Goal: Task Accomplishment & Management: Complete application form

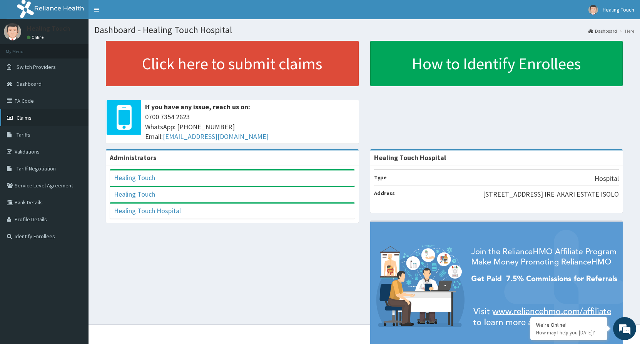
click at [52, 118] on link "Claims" at bounding box center [44, 117] width 89 height 17
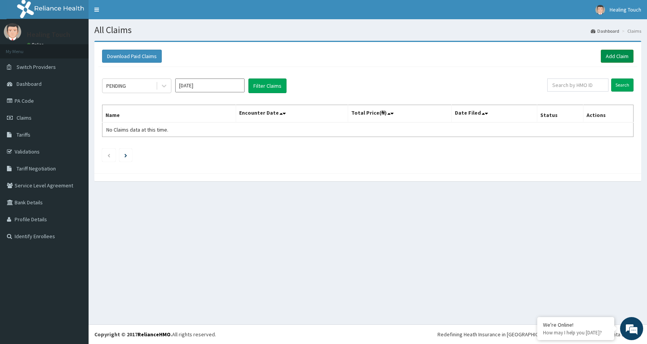
click at [617, 56] on link "Add Claim" at bounding box center [617, 56] width 33 height 13
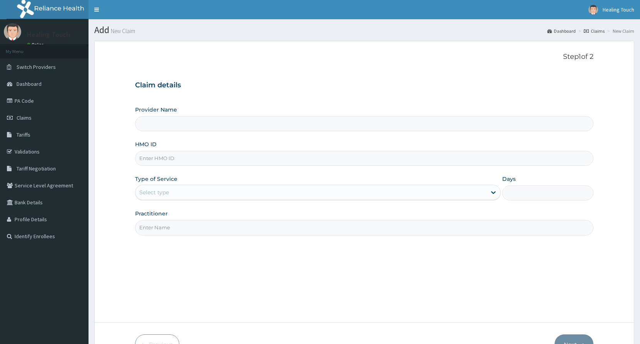
type input "Healing Touch Hospital"
click at [208, 163] on input "HMO ID" at bounding box center [364, 158] width 459 height 15
type input "c"
type input "CHL/10819/A"
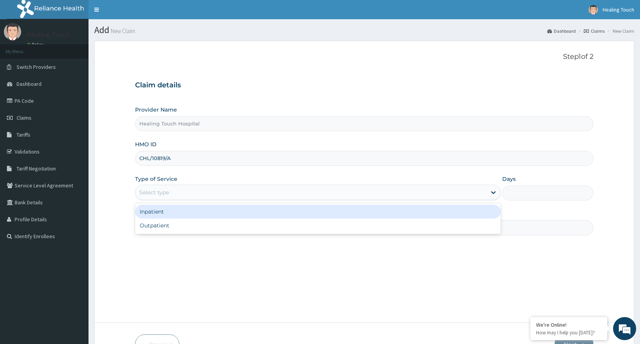
click at [347, 191] on div "Select type" at bounding box center [311, 192] width 351 height 12
click at [339, 211] on div "Inpatient" at bounding box center [317, 212] width 365 height 14
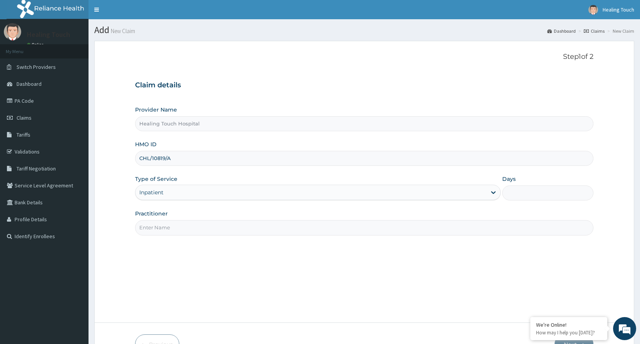
click at [296, 233] on input "Practitioner" at bounding box center [364, 227] width 459 height 15
type input "DR.[PERSON_NAME]"
click at [524, 189] on input "Days" at bounding box center [548, 193] width 91 height 15
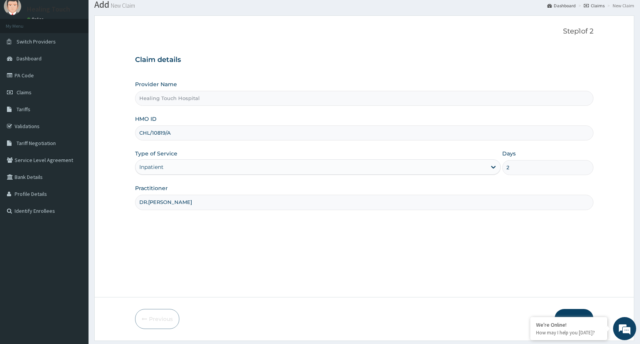
scroll to position [48, 0]
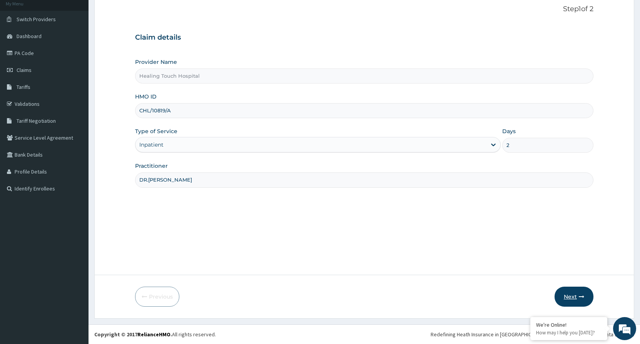
type input "2"
click at [573, 298] on button "Next" at bounding box center [574, 297] width 39 height 20
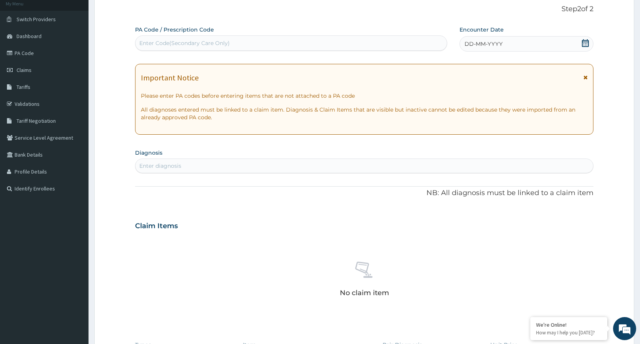
click at [587, 45] on icon at bounding box center [585, 43] width 7 height 8
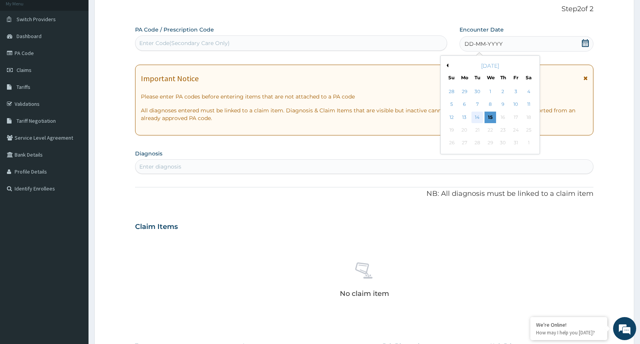
click at [481, 117] on div "14" at bounding box center [478, 118] width 12 height 12
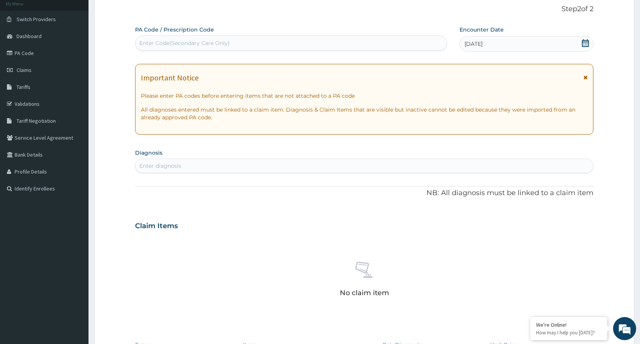
click at [584, 43] on icon at bounding box center [586, 43] width 8 height 8
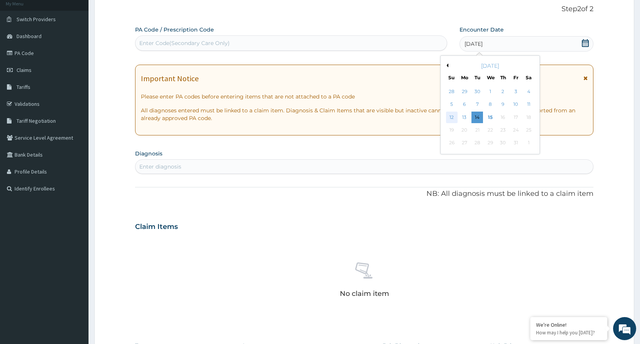
click at [454, 118] on div "12" at bounding box center [452, 118] width 12 height 12
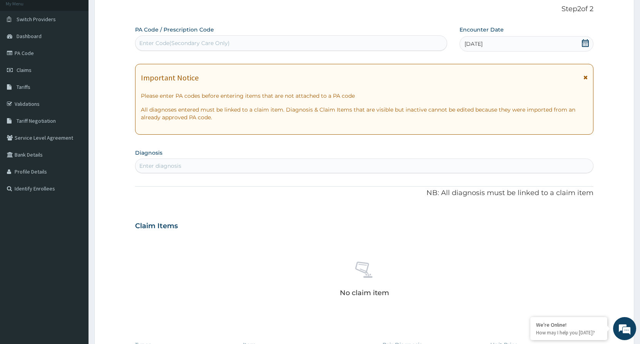
click at [230, 164] on div "Enter diagnosis" at bounding box center [365, 166] width 458 height 12
type input "PLASM"
click at [32, 58] on link "PA Code" at bounding box center [44, 53] width 89 height 17
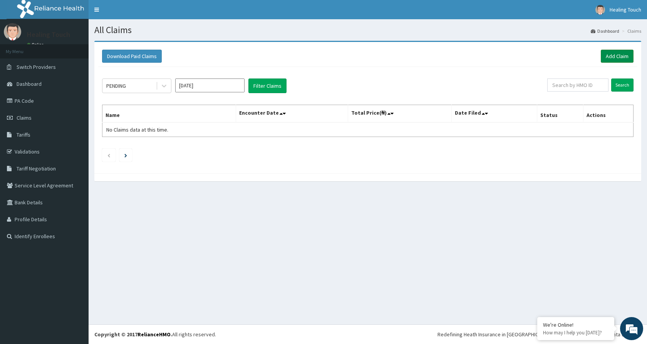
click at [625, 55] on link "Add Claim" at bounding box center [617, 56] width 33 height 13
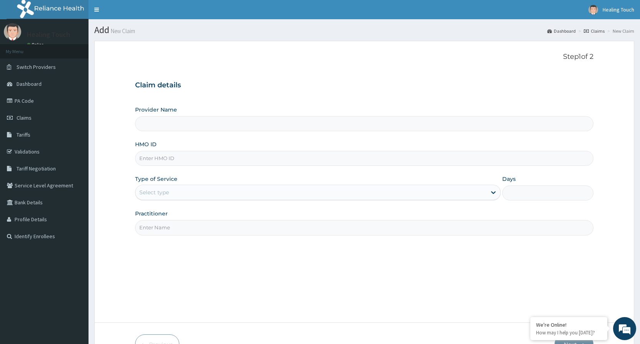
click at [311, 154] on input "HMO ID" at bounding box center [364, 158] width 459 height 15
type input "Healing Touch Hospital"
type input "CHL/10819/F"
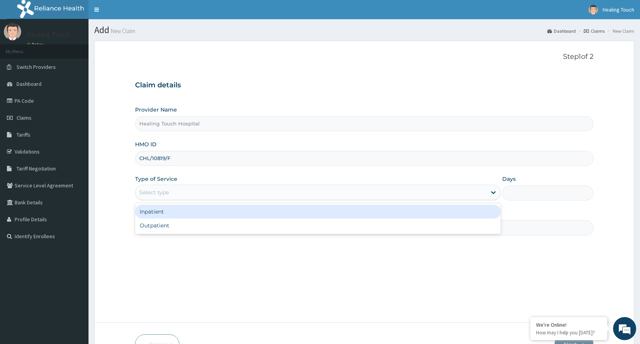
click at [355, 189] on div "Select type" at bounding box center [311, 192] width 351 height 12
click at [345, 212] on div "Inpatient" at bounding box center [317, 212] width 365 height 14
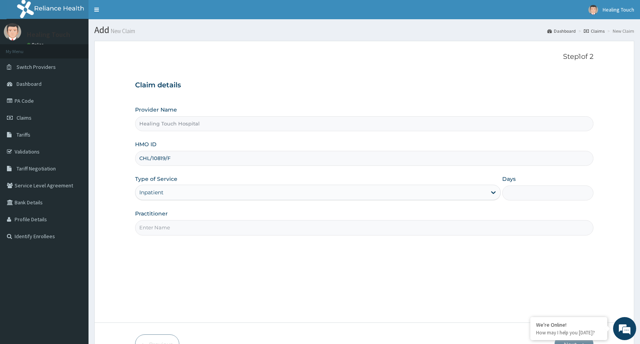
click at [538, 195] on input "Days" at bounding box center [548, 193] width 91 height 15
type input "2"
click at [476, 232] on input "Practitioner" at bounding box center [364, 227] width 459 height 15
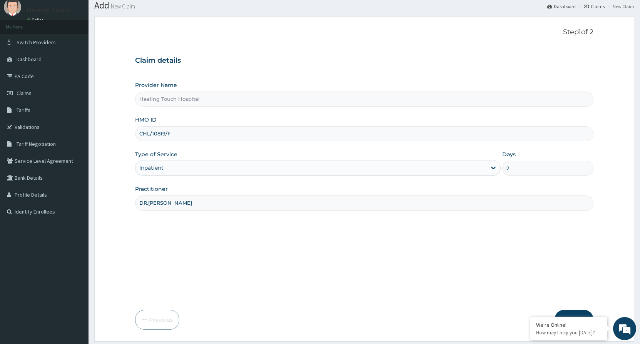
scroll to position [48, 0]
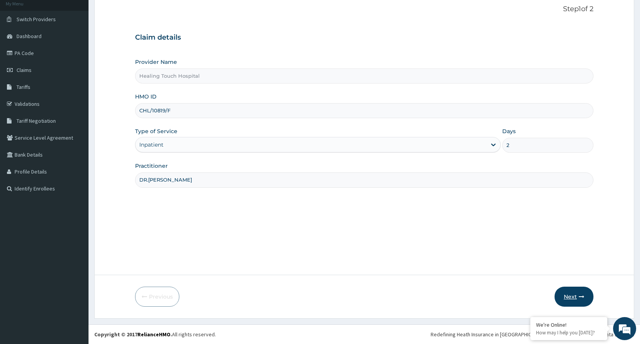
type input "DR.[PERSON_NAME]"
click at [568, 298] on button "Next" at bounding box center [574, 297] width 39 height 20
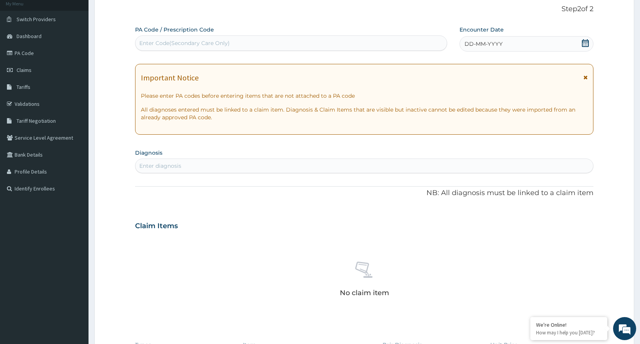
click at [585, 44] on icon at bounding box center [586, 43] width 8 height 8
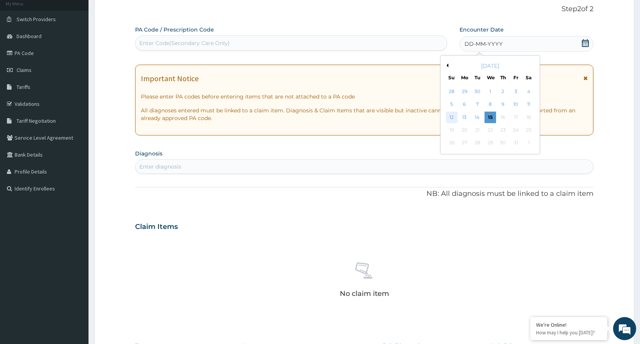
click at [451, 114] on div "12" at bounding box center [452, 118] width 12 height 12
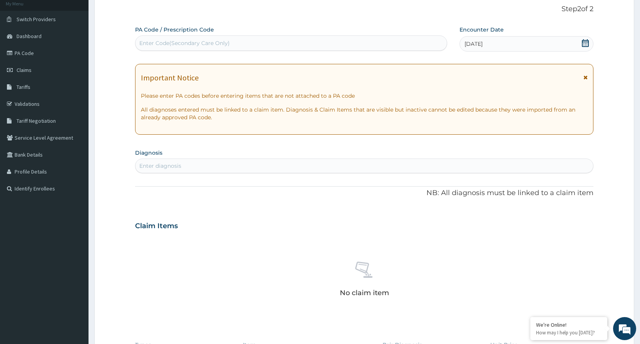
click at [177, 164] on div "Enter diagnosis" at bounding box center [160, 166] width 42 height 8
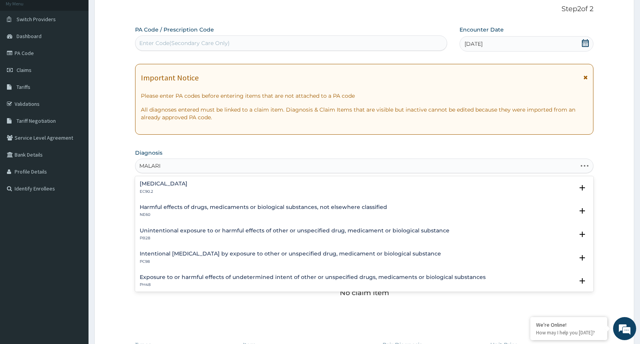
type input "[MEDICAL_DATA]"
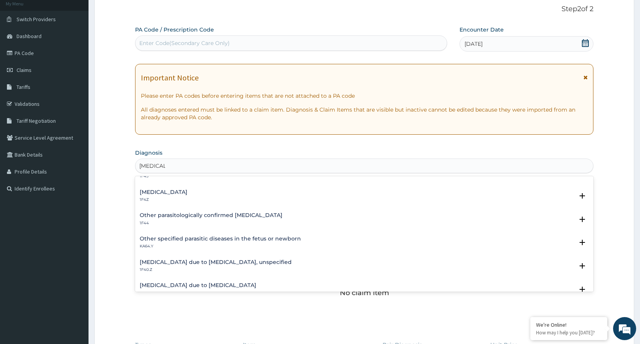
scroll to position [77, 0]
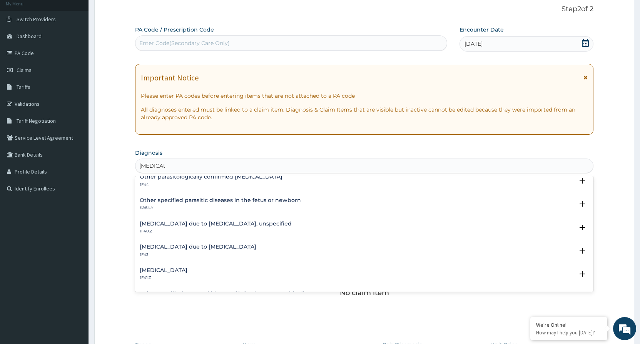
click at [209, 224] on h4 "[MEDICAL_DATA] due to [MEDICAL_DATA], unspecified" at bounding box center [216, 224] width 152 height 6
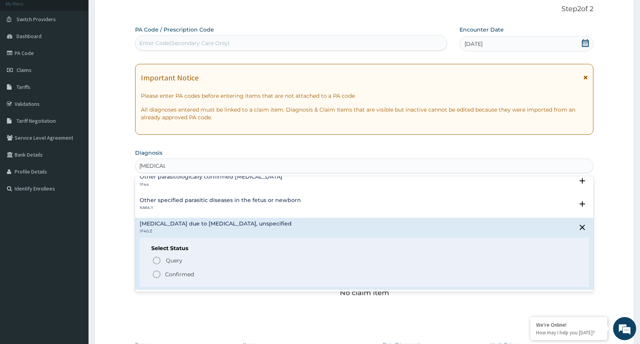
click at [155, 274] on icon "status option filled" at bounding box center [156, 274] width 9 height 9
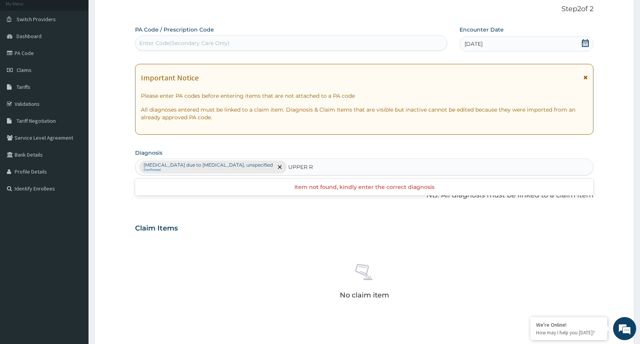
type input "UPPER"
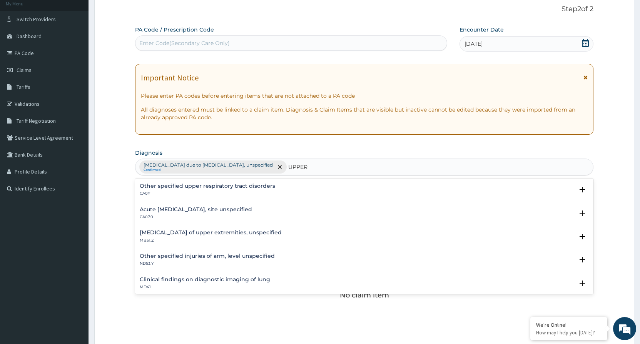
click at [252, 211] on h4 "Acute [MEDICAL_DATA], site unspecified" at bounding box center [196, 210] width 112 height 6
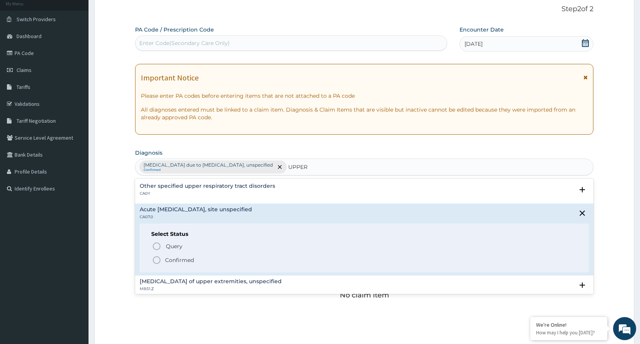
click at [156, 260] on icon "status option filled" at bounding box center [156, 260] width 9 height 9
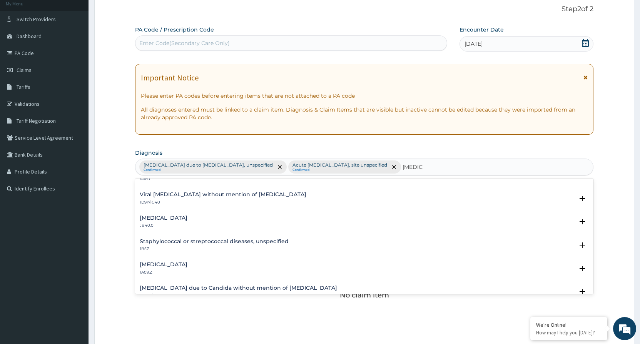
scroll to position [39, 0]
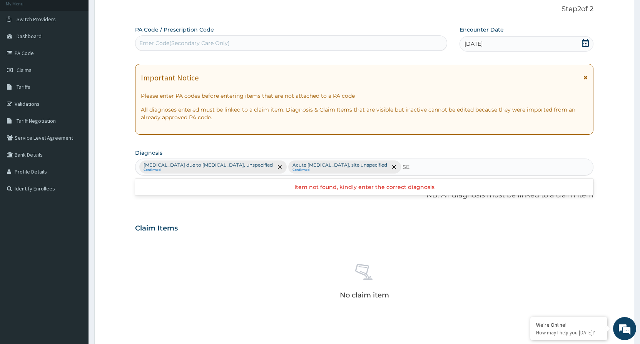
type input "S"
type input "1"
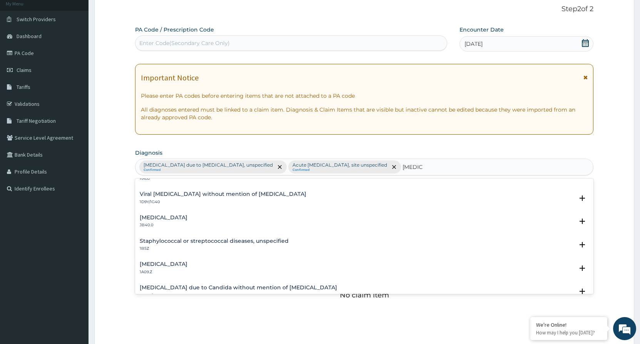
type input "[MEDICAL_DATA]"
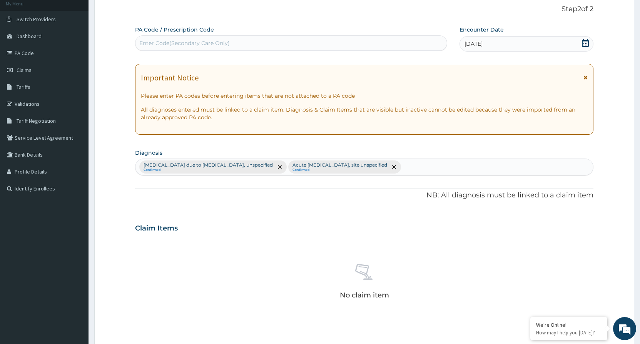
click at [423, 164] on div "[MEDICAL_DATA] due to [MEDICAL_DATA], unspecified Confirmed Acute [MEDICAL_DATA…" at bounding box center [365, 167] width 458 height 16
type input "S"
type input "[MEDICAL_DATA]"
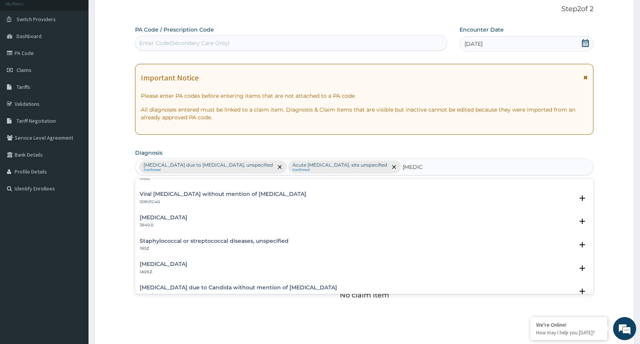
click at [188, 265] on h4 "[MEDICAL_DATA]" at bounding box center [164, 264] width 48 height 6
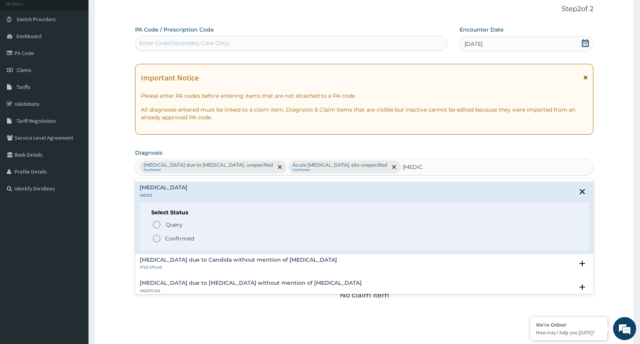
scroll to position [116, 0]
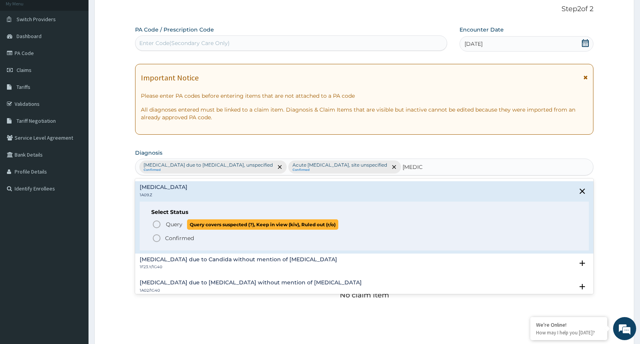
click at [159, 225] on icon "status option query" at bounding box center [156, 224] width 9 height 9
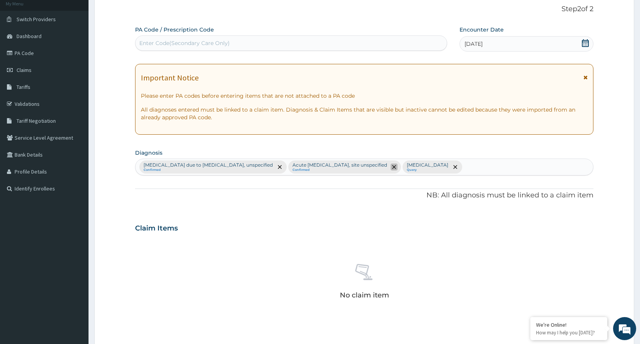
click at [396, 166] on icon "remove selection option" at bounding box center [394, 167] width 4 height 4
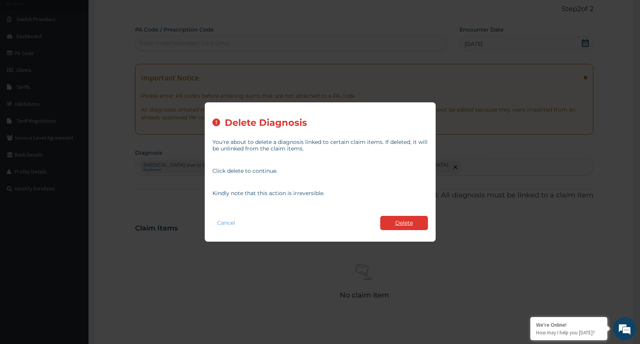
click at [412, 220] on button "Delete" at bounding box center [404, 223] width 48 height 14
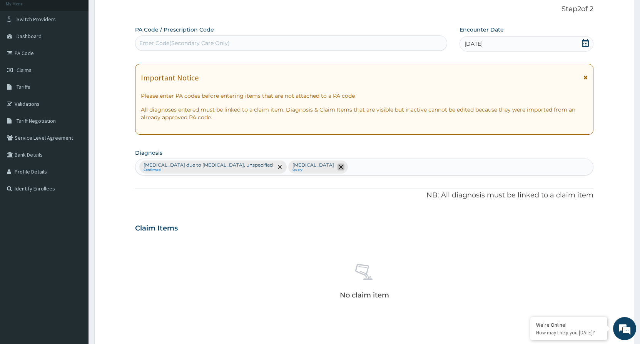
click at [343, 166] on icon "remove selection option" at bounding box center [341, 167] width 4 height 4
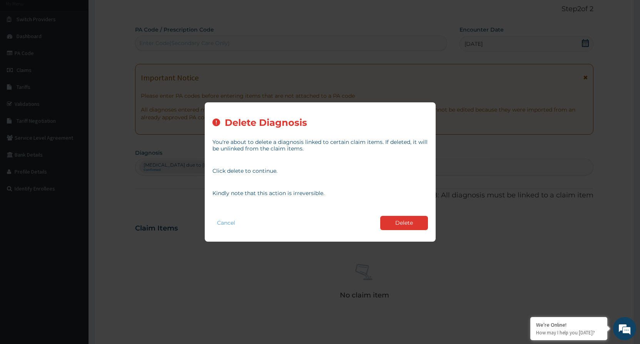
drag, startPoint x: 400, startPoint y: 221, endPoint x: 389, endPoint y: 210, distance: 15.5
click at [397, 221] on button "Delete" at bounding box center [404, 223] width 48 height 14
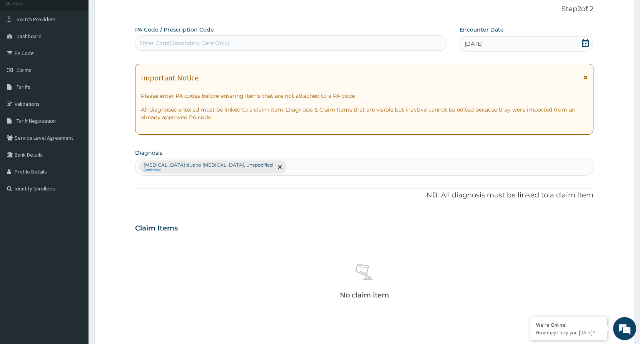
click at [322, 173] on div "[MEDICAL_DATA] due to [MEDICAL_DATA], unspecified Confirmed" at bounding box center [365, 167] width 458 height 16
type input "UPPER"
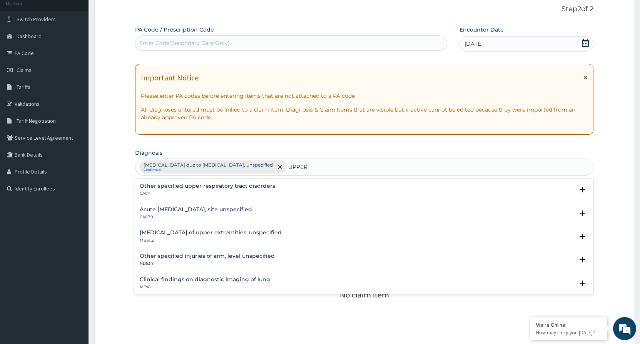
click at [252, 213] on div "Acute [MEDICAL_DATA], site unspecified CA07.0" at bounding box center [196, 213] width 112 height 13
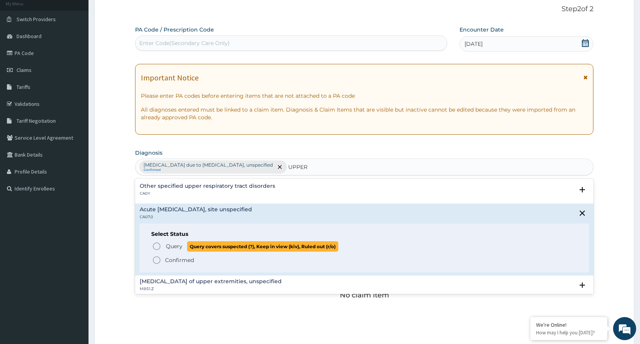
click at [155, 247] on icon "status option query" at bounding box center [156, 246] width 9 height 9
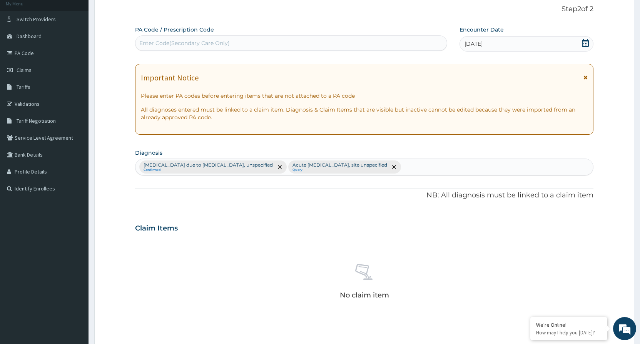
click at [431, 172] on div "[MEDICAL_DATA] due to [MEDICAL_DATA], unspecified Confirmed Acute [MEDICAL_DATA…" at bounding box center [365, 167] width 458 height 16
click at [431, 166] on div "[MEDICAL_DATA] due to [MEDICAL_DATA], unspecified Confirmed Acute [MEDICAL_DATA…" at bounding box center [365, 167] width 458 height 16
type input "[MEDICAL_DATA]"
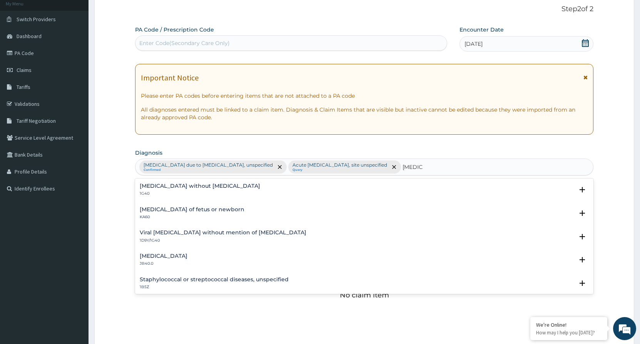
click at [176, 185] on h4 "[MEDICAL_DATA] without [MEDICAL_DATA]" at bounding box center [200, 186] width 121 height 6
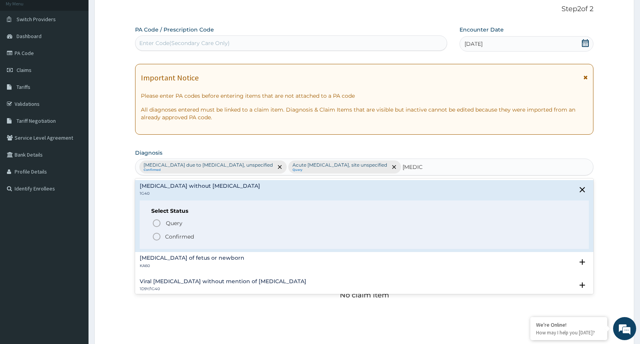
click at [159, 237] on icon "status option filled" at bounding box center [156, 236] width 9 height 9
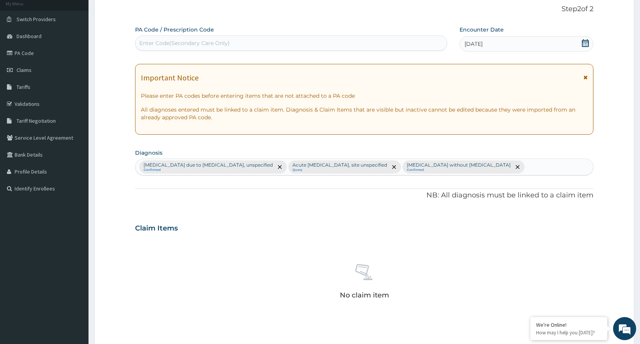
click at [501, 169] on div "[MEDICAL_DATA] due to [MEDICAL_DATA], unspecified Confirmed Acute [MEDICAL_DATA…" at bounding box center [365, 167] width 458 height 16
type input "GASTROUR"
click at [514, 169] on div "[MEDICAL_DATA] due to [MEDICAL_DATA], unspecified Confirmed Acute [MEDICAL_DATA…" at bounding box center [365, 167] width 458 height 16
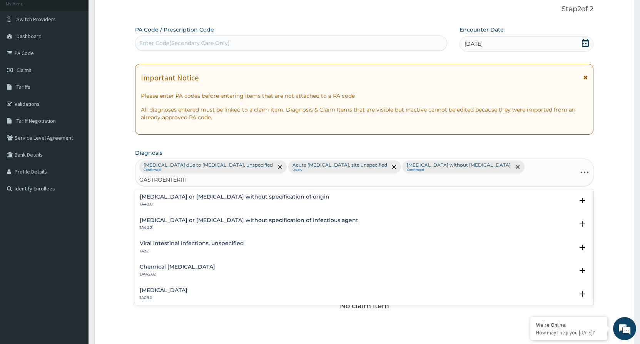
type input "[MEDICAL_DATA]"
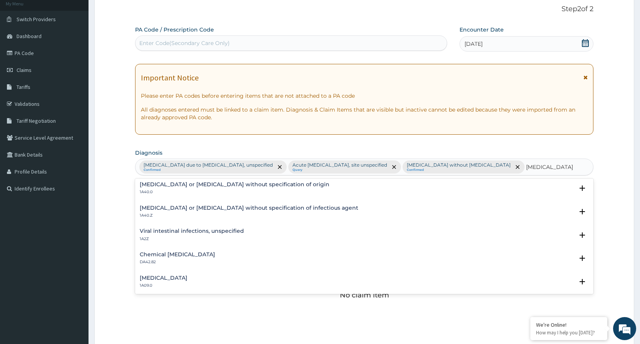
scroll to position [0, 0]
click at [246, 188] on h4 "[MEDICAL_DATA] or [MEDICAL_DATA] without specification of origin" at bounding box center [235, 186] width 190 height 6
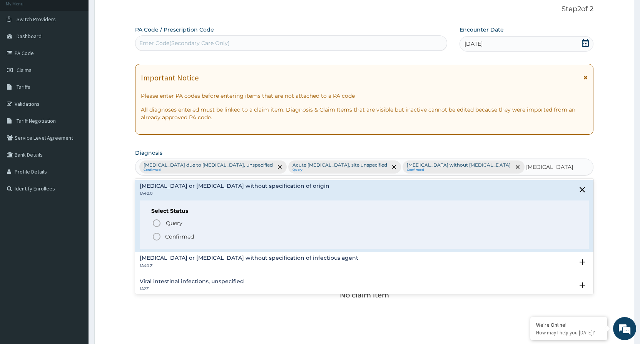
click at [159, 236] on icon "status option filled" at bounding box center [156, 236] width 9 height 9
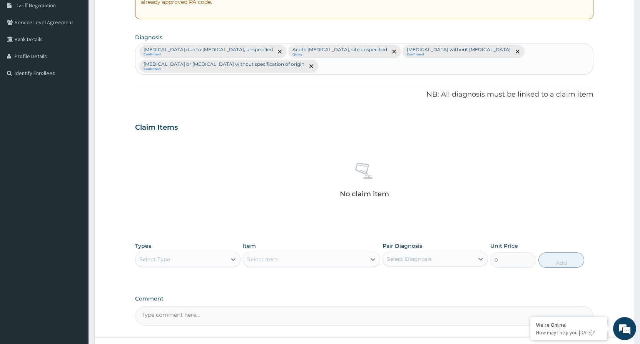
scroll to position [226, 0]
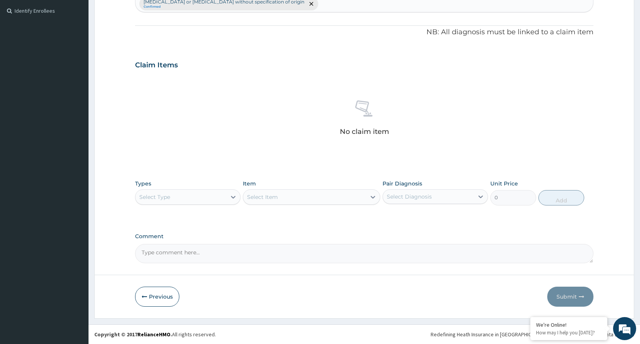
click at [192, 194] on div "Select Type" at bounding box center [181, 197] width 91 height 12
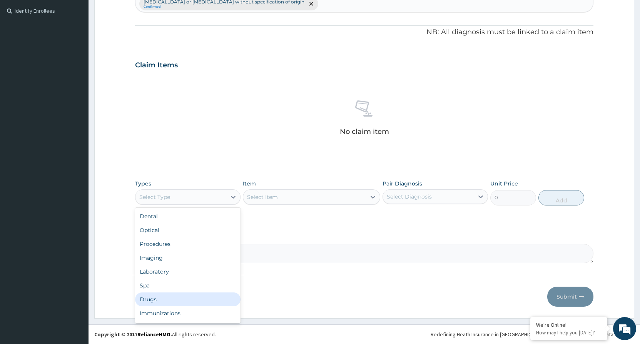
click at [162, 297] on div "Drugs" at bounding box center [188, 300] width 106 height 14
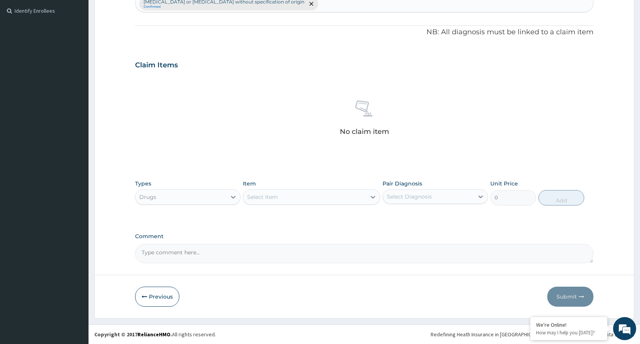
click at [320, 191] on div "Select Item" at bounding box center [304, 197] width 123 height 12
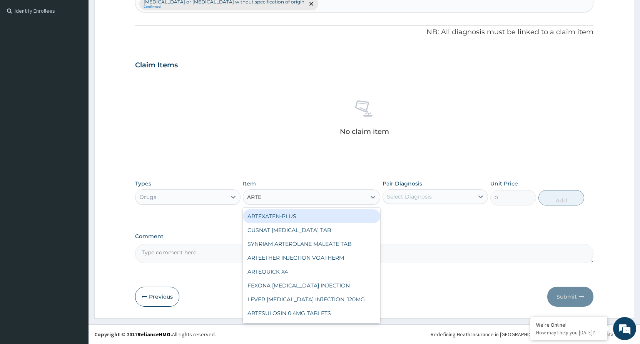
type input "ARTES"
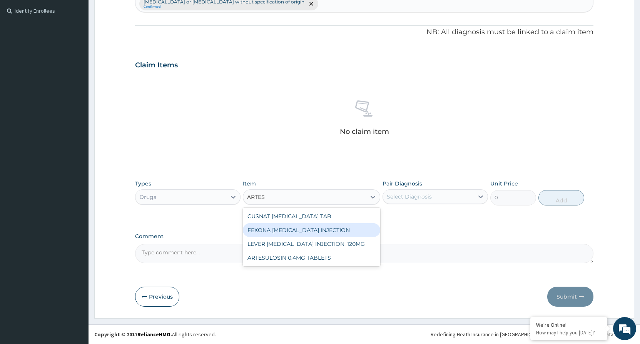
click at [318, 227] on div "FEXONA [MEDICAL_DATA] INJECTION" at bounding box center [311, 230] width 137 height 14
type input "1537"
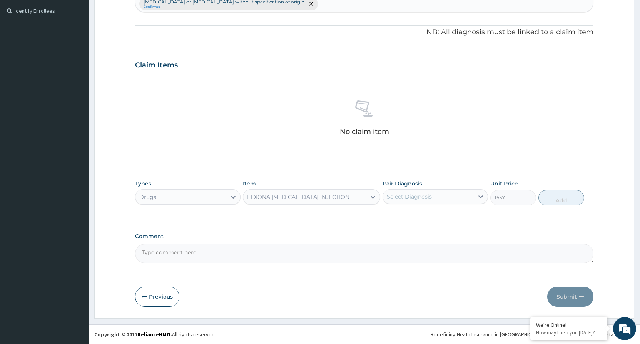
click at [347, 191] on div "FEXONA [MEDICAL_DATA] INJECTION" at bounding box center [304, 197] width 123 height 12
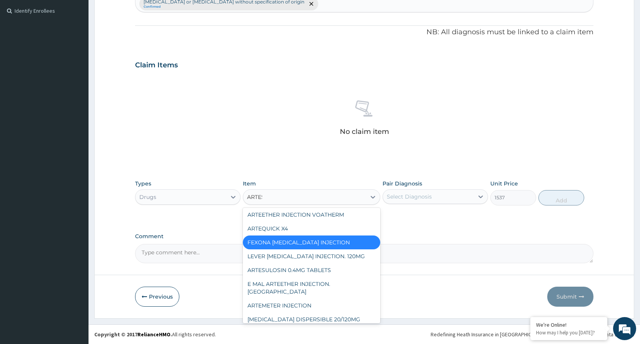
scroll to position [0, 0]
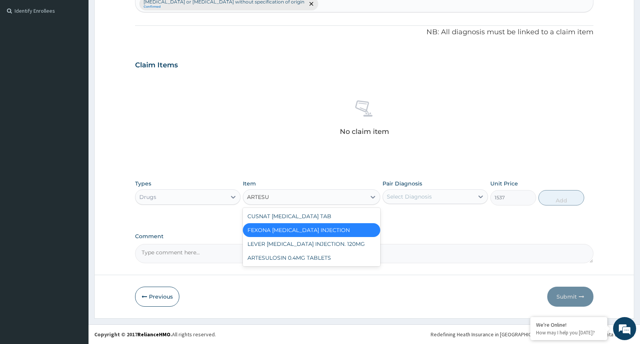
type input "ARTESUN"
click at [328, 242] on div "LEVER [MEDICAL_DATA] INJECTION. 120MG" at bounding box center [311, 244] width 137 height 14
type input "2365"
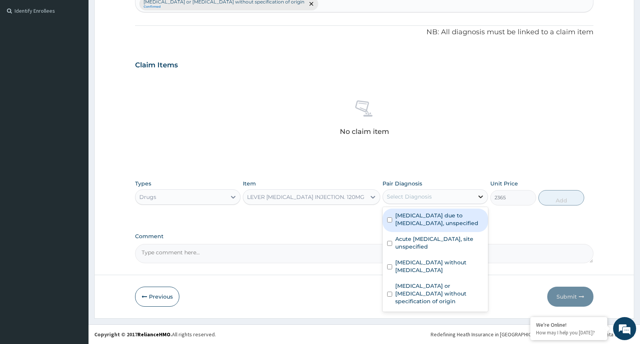
click at [476, 195] on div at bounding box center [481, 197] width 14 height 14
click at [390, 219] on input "checkbox" at bounding box center [389, 220] width 5 height 5
checkbox input "true"
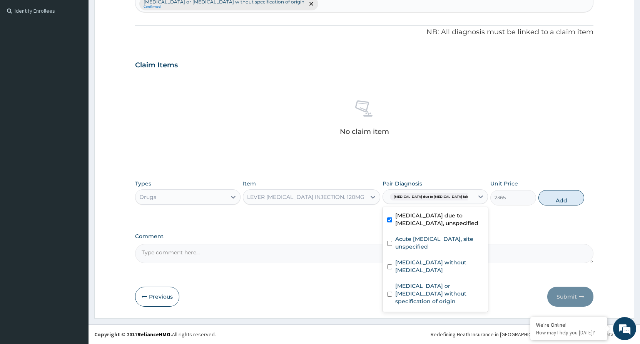
click at [560, 203] on button "Add" at bounding box center [562, 197] width 46 height 15
type input "0"
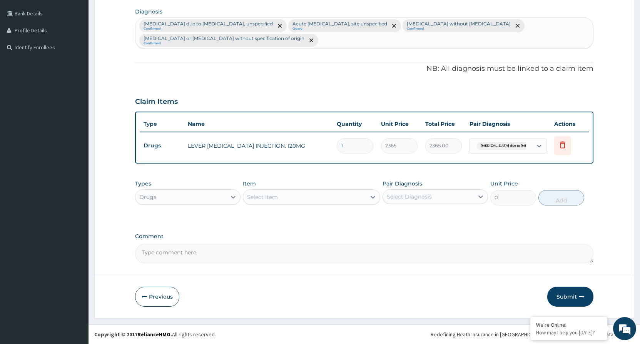
scroll to position [189, 0]
type input "0.00"
type input "2"
type input "4730.00"
type input "2"
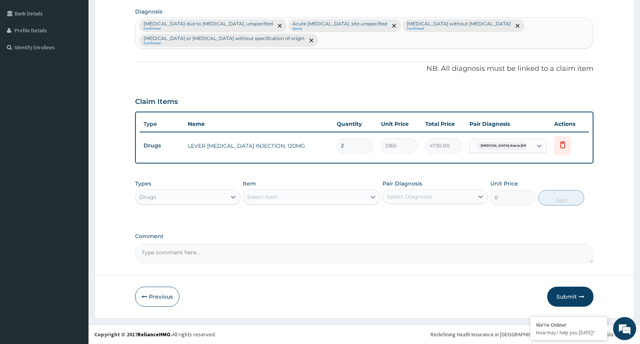
click at [285, 199] on div "Select Item" at bounding box center [304, 197] width 123 height 12
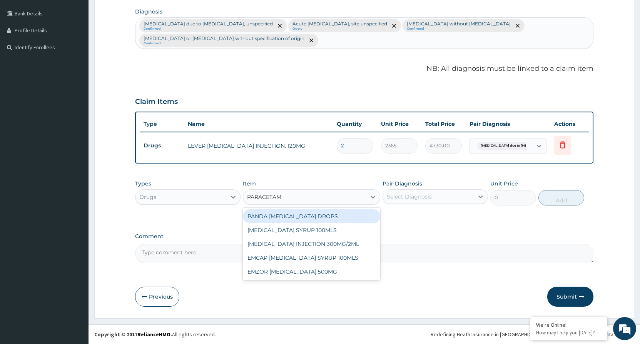
type input "PARACETAMO"
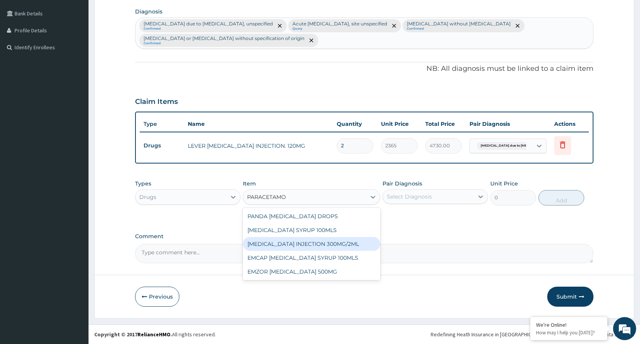
click at [320, 243] on div "[MEDICAL_DATA] INJECTION 300MG/2ML" at bounding box center [311, 244] width 137 height 14
type input "260"
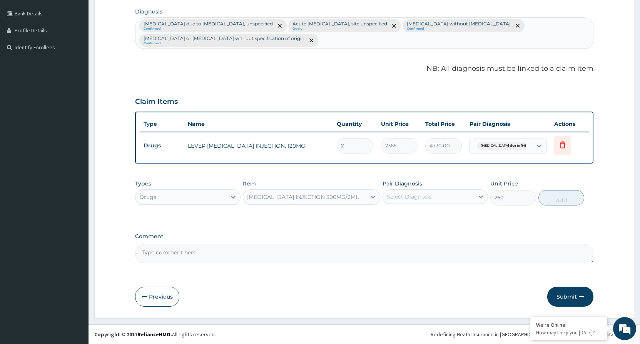
click at [404, 200] on div "Select Diagnosis" at bounding box center [409, 197] width 45 height 8
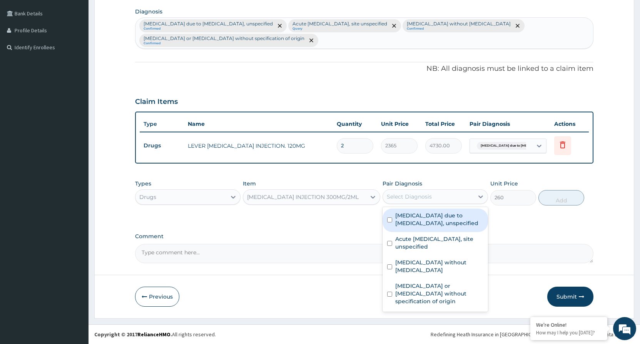
click at [391, 219] on input "checkbox" at bounding box center [389, 220] width 5 height 5
checkbox input "true"
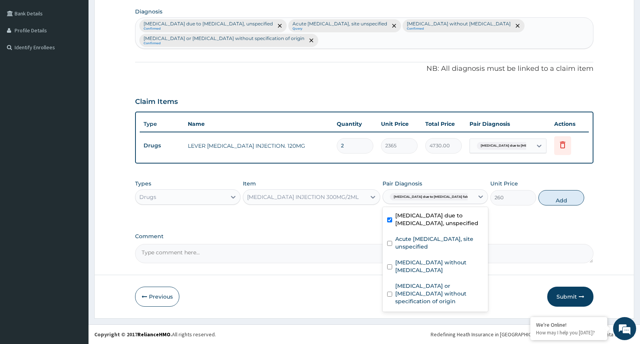
click at [455, 198] on div "[MEDICAL_DATA] due to [MEDICAL_DATA] falc..." at bounding box center [428, 197] width 91 height 13
click at [458, 198] on div "[MEDICAL_DATA] due to [MEDICAL_DATA] falc..." at bounding box center [428, 197] width 91 height 13
click at [387, 246] on div "Acute [MEDICAL_DATA], site unspecified" at bounding box center [436, 243] width 106 height 23
checkbox input "true"
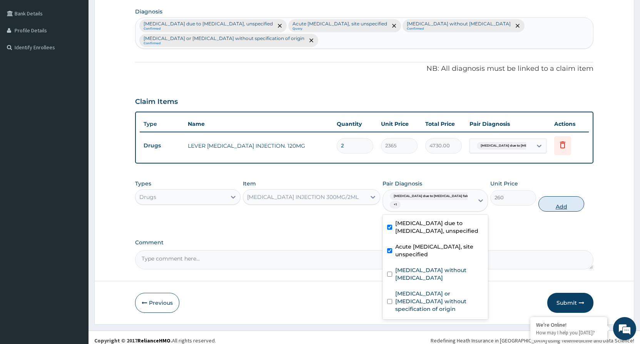
click at [563, 199] on button "Add" at bounding box center [562, 203] width 46 height 15
type input "0"
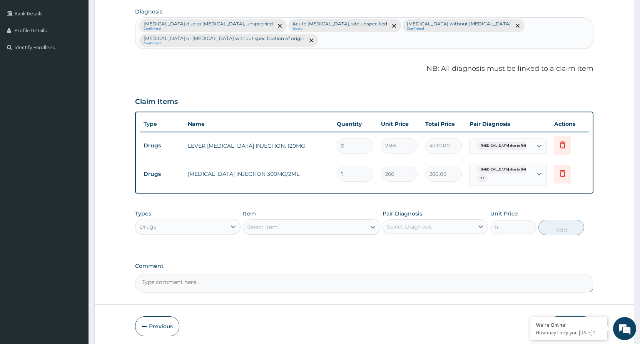
type input "0.00"
type input "6"
type input "1560.00"
type input "6"
click at [331, 225] on div "Select Item" at bounding box center [304, 227] width 123 height 12
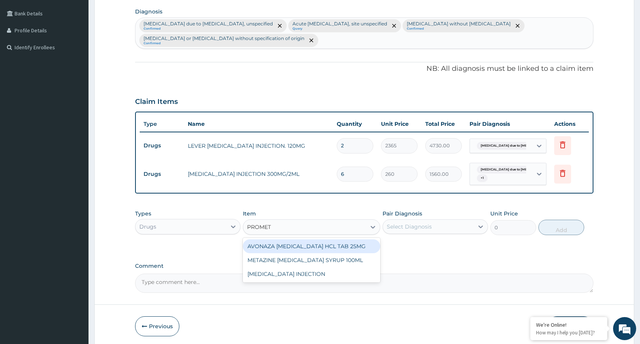
type input "PROMETH"
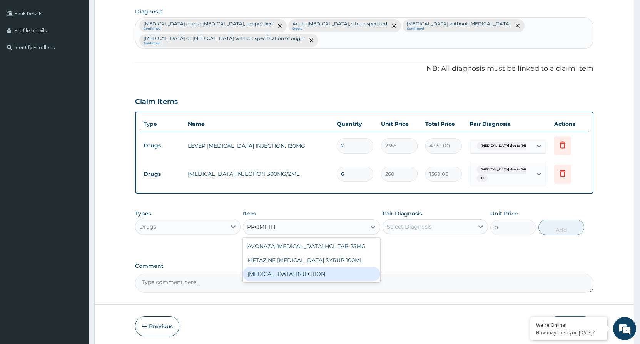
click at [332, 269] on div "[MEDICAL_DATA] INJECTION" at bounding box center [311, 274] width 137 height 14
type input "355"
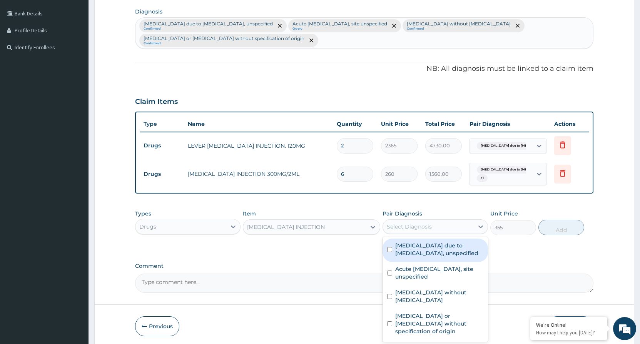
click at [438, 227] on div "Select Diagnosis" at bounding box center [428, 227] width 91 height 12
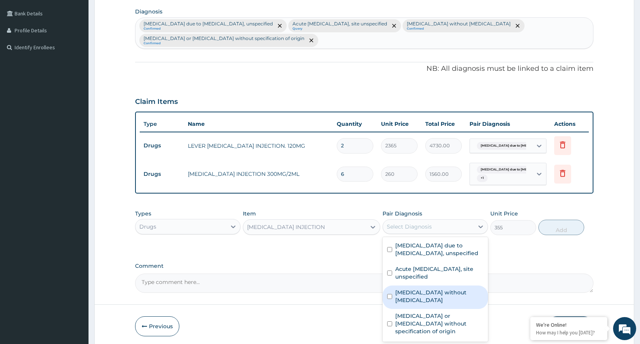
click at [389, 294] on input "checkbox" at bounding box center [389, 296] width 5 height 5
checkbox input "true"
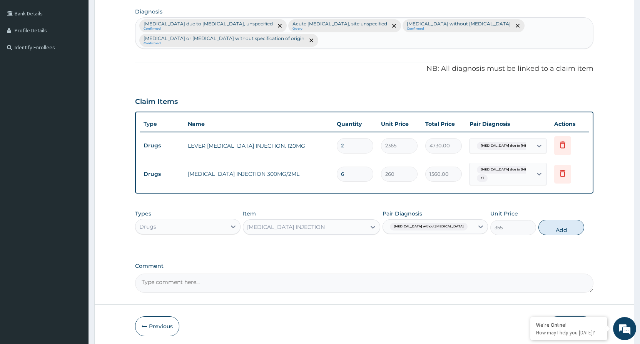
click at [464, 230] on div "[MEDICAL_DATA] without [MEDICAL_DATA]" at bounding box center [428, 226] width 91 height 13
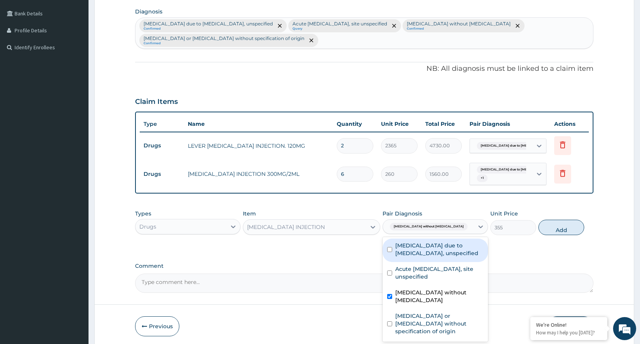
click at [464, 230] on div "[MEDICAL_DATA] without [MEDICAL_DATA]" at bounding box center [428, 226] width 91 height 13
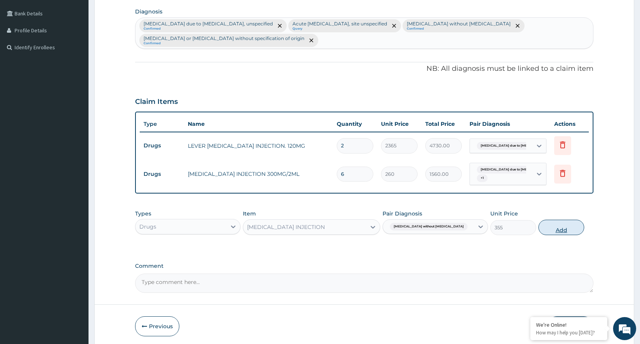
click at [570, 228] on button "Add" at bounding box center [562, 227] width 46 height 15
type input "0"
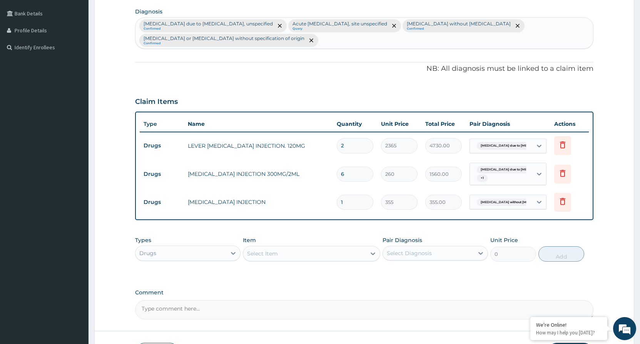
click at [350, 201] on input "1" at bounding box center [355, 202] width 37 height 15
type input "0.00"
type input "4"
type input "1420.00"
type input "4"
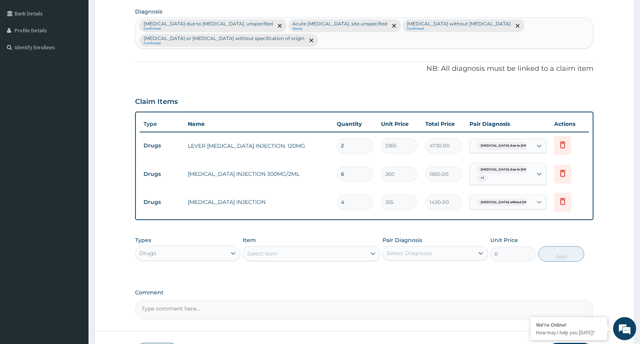
click at [539, 205] on icon at bounding box center [540, 202] width 8 height 8
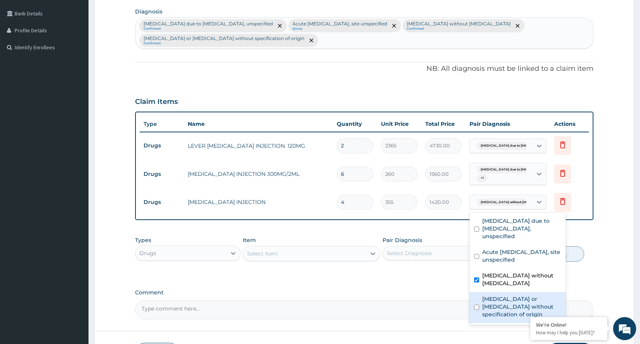
click at [478, 305] on input "checkbox" at bounding box center [476, 307] width 5 height 5
checkbox input "true"
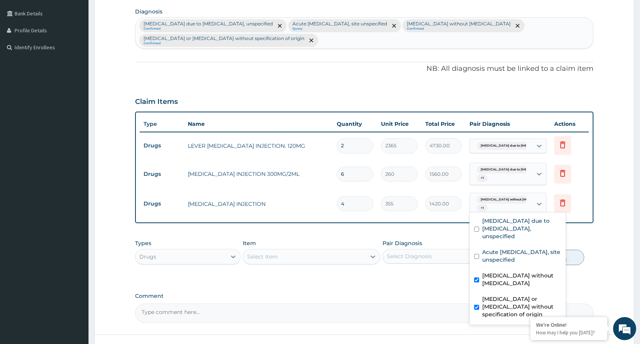
click at [270, 258] on div "Select Item" at bounding box center [262, 257] width 31 height 8
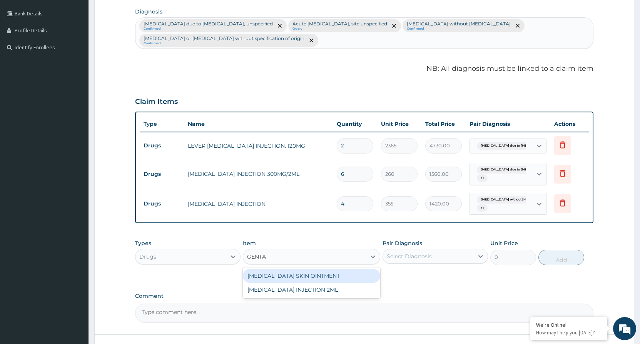
type input "GENT"
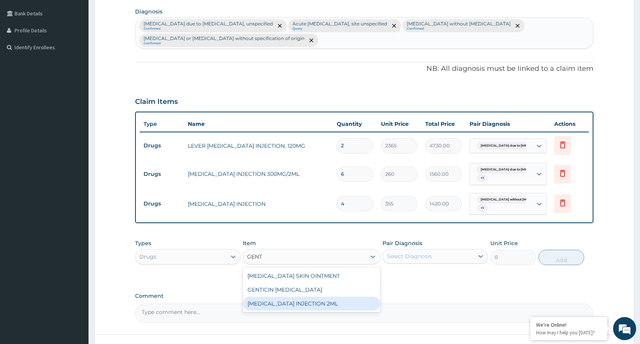
click at [313, 301] on div "[MEDICAL_DATA] INJECTION 2ML" at bounding box center [311, 304] width 137 height 14
type input "331"
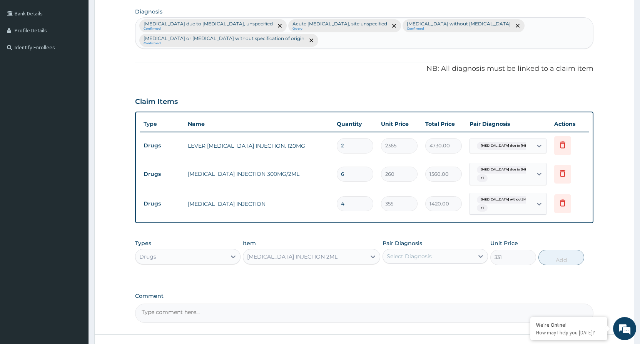
click at [426, 260] on div "Select Diagnosis" at bounding box center [409, 257] width 45 height 8
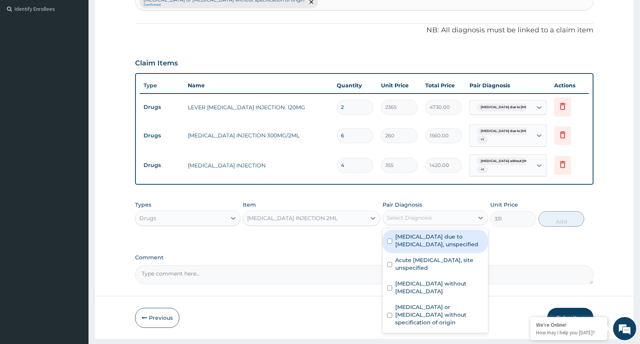
scroll to position [249, 0]
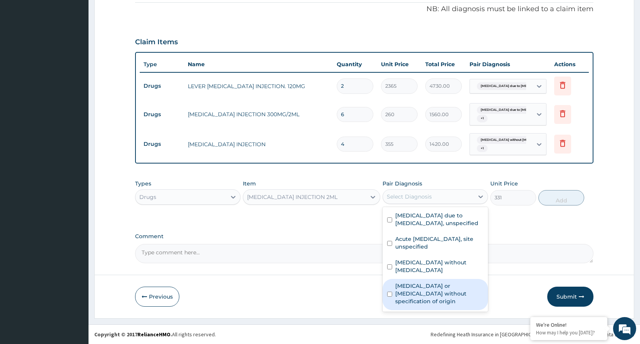
click at [393, 283] on div "[MEDICAL_DATA] or [MEDICAL_DATA] without specification of origin" at bounding box center [436, 294] width 106 height 31
checkbox input "true"
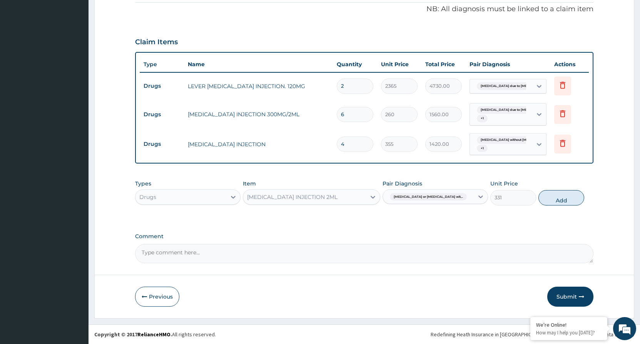
click at [449, 205] on div "Pair Diagnosis [MEDICAL_DATA] or [MEDICAL_DATA] wit..." at bounding box center [436, 192] width 106 height 25
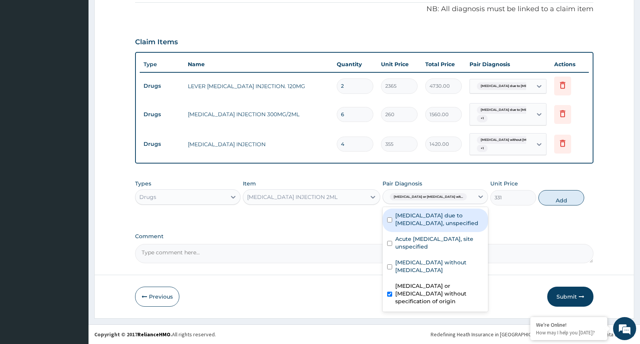
click at [452, 202] on div "[MEDICAL_DATA] or [MEDICAL_DATA] wit..." at bounding box center [428, 197] width 91 height 13
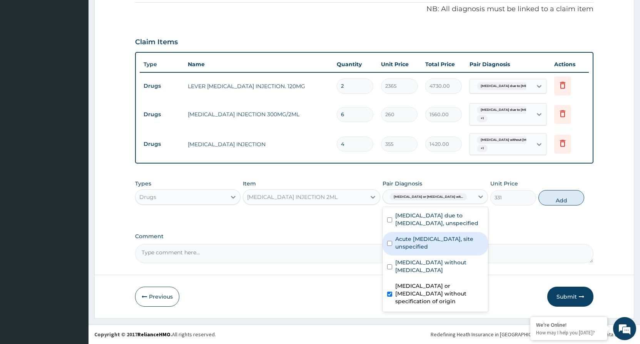
click at [390, 243] on input "checkbox" at bounding box center [389, 243] width 5 height 5
checkbox input "true"
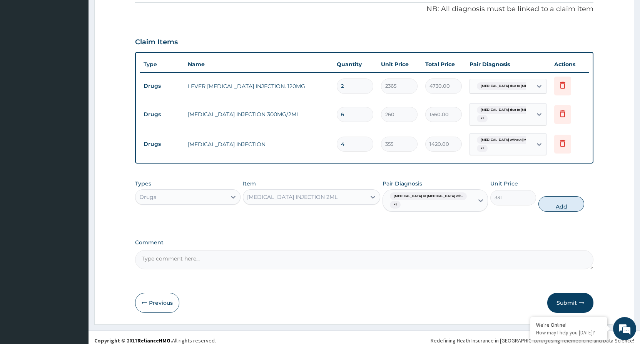
click at [554, 201] on button "Add" at bounding box center [562, 203] width 46 height 15
type input "0"
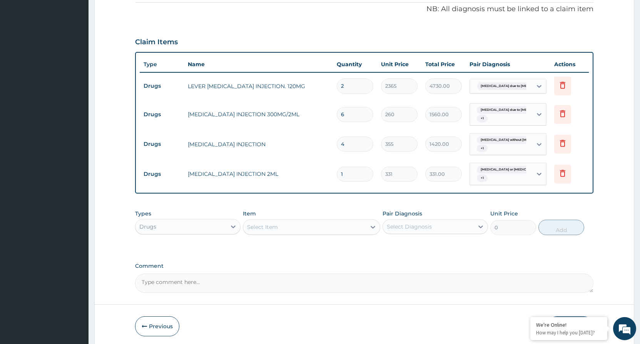
type input "0.00"
type input "4"
type input "1324.00"
type input "4"
click at [289, 228] on div "Select Item" at bounding box center [304, 227] width 123 height 12
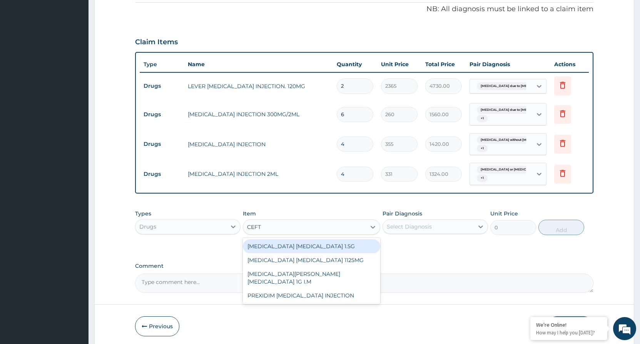
type input "CEFTA"
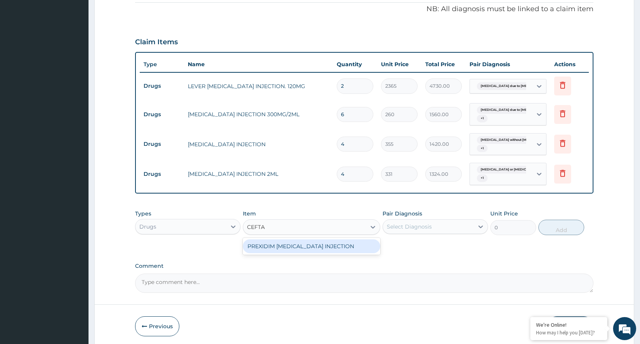
click at [326, 250] on div "PREXIDIM [MEDICAL_DATA] INJECTION" at bounding box center [311, 247] width 137 height 14
type input "2129"
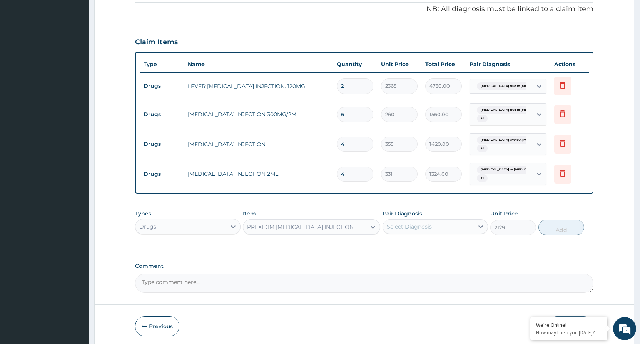
click at [400, 224] on div "Select Diagnosis" at bounding box center [409, 227] width 45 height 8
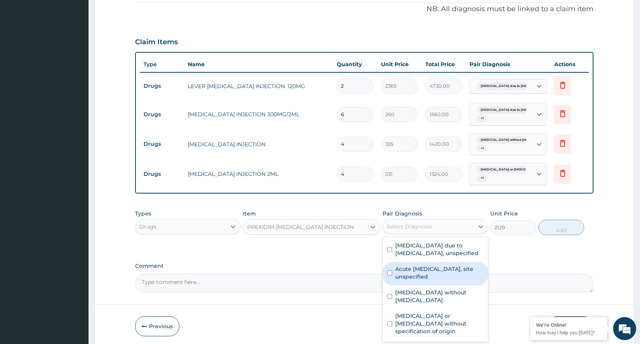
click at [391, 272] on input "checkbox" at bounding box center [389, 273] width 5 height 5
checkbox input "true"
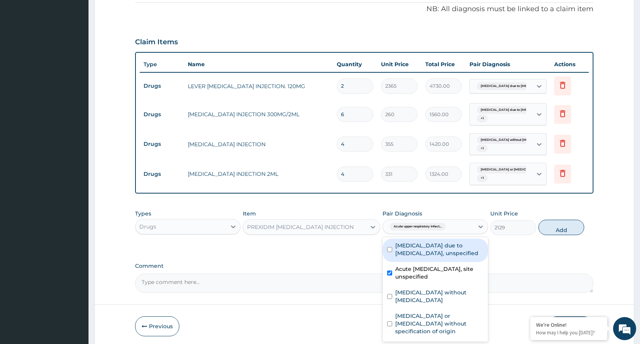
click at [455, 228] on div "Acute upper respiratory infect..." at bounding box center [428, 226] width 91 height 13
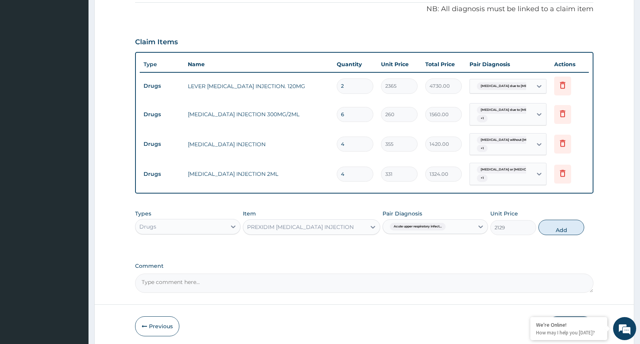
click at [455, 228] on div "Acute upper respiratory infect..." at bounding box center [428, 226] width 91 height 13
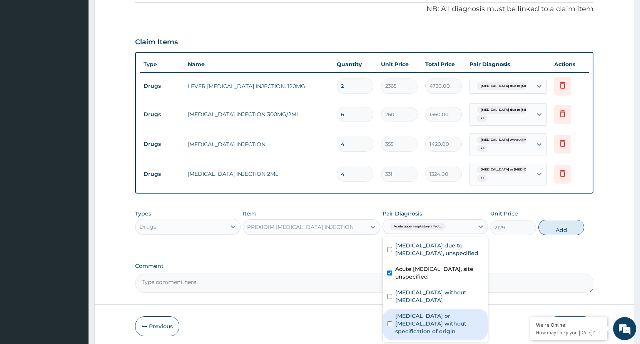
click at [389, 322] on input "checkbox" at bounding box center [389, 324] width 5 height 5
checkbox input "true"
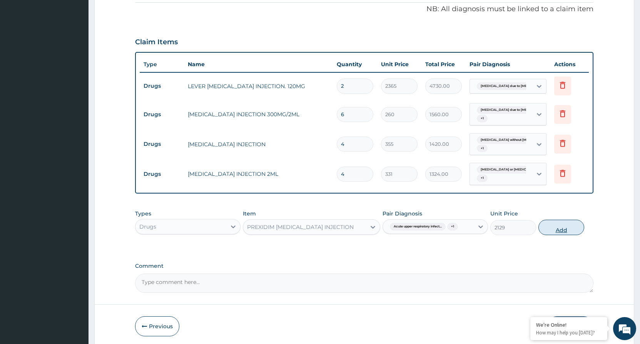
click at [563, 226] on button "Add" at bounding box center [562, 227] width 46 height 15
type input "0"
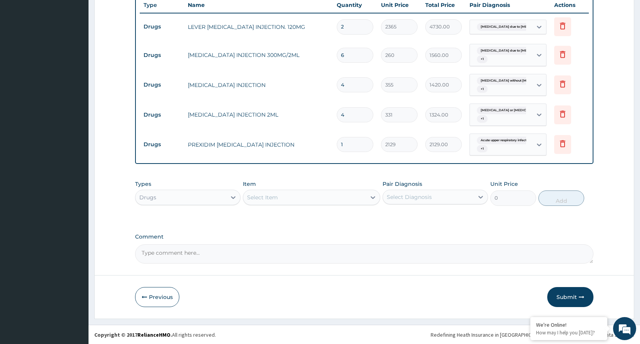
scroll to position [308, 0]
type input "0.00"
type input "4"
type input "8516.00"
type input "4"
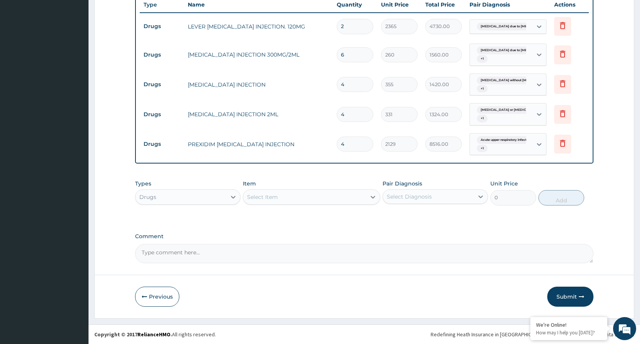
click at [277, 197] on div "Select Item" at bounding box center [262, 197] width 31 height 8
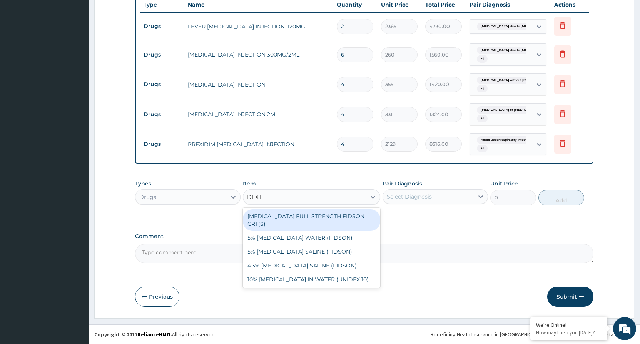
type input "DEXTR"
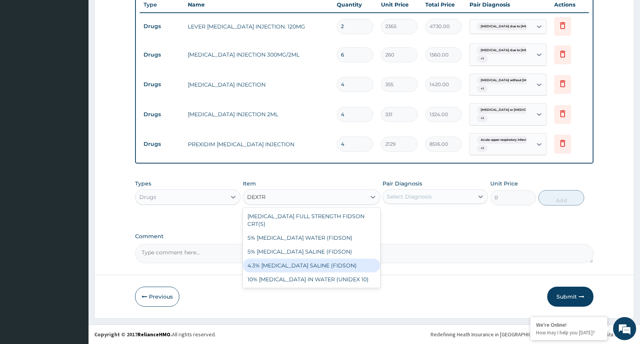
click at [314, 259] on div "4.3% [MEDICAL_DATA] SALINE (FIDSON)" at bounding box center [311, 266] width 137 height 14
type input "1774"
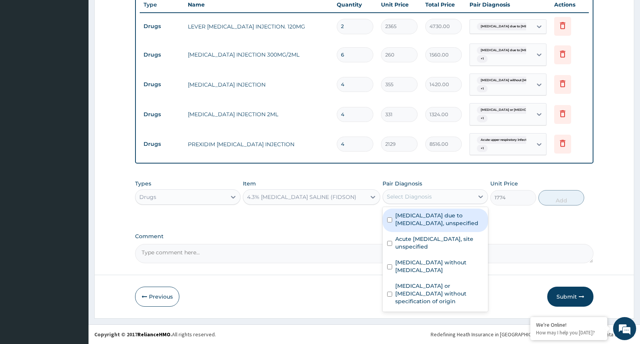
click at [441, 199] on div "Select Diagnosis" at bounding box center [428, 197] width 91 height 12
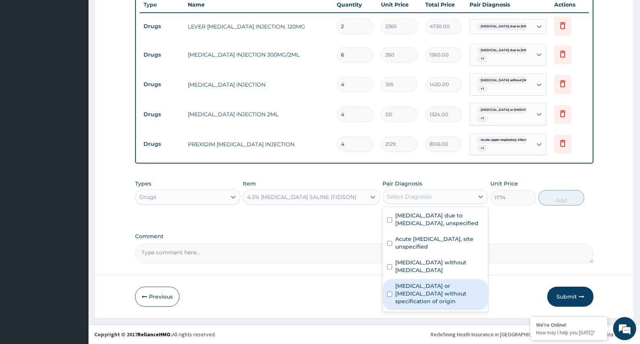
click at [392, 292] on input "checkbox" at bounding box center [389, 294] width 5 height 5
checkbox input "true"
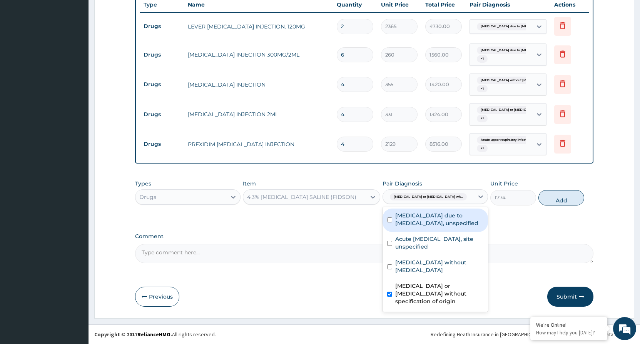
click at [447, 198] on div "[MEDICAL_DATA] or [MEDICAL_DATA] wit..." at bounding box center [428, 197] width 91 height 13
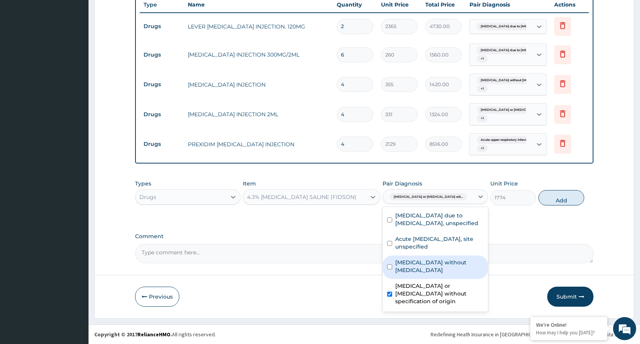
drag, startPoint x: 390, startPoint y: 261, endPoint x: 419, endPoint y: 243, distance: 33.4
click at [392, 265] on input "checkbox" at bounding box center [389, 267] width 5 height 5
checkbox input "true"
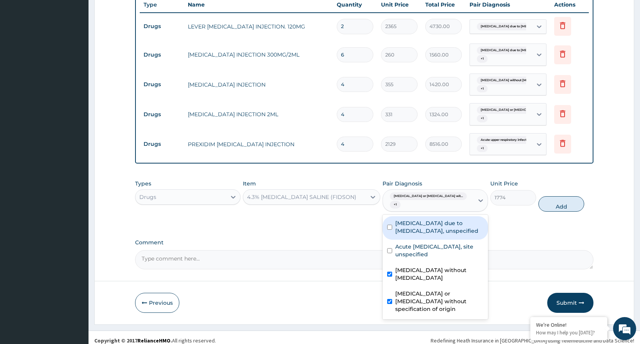
click at [462, 196] on div "[MEDICAL_DATA] or [MEDICAL_DATA] wit... + 1" at bounding box center [428, 201] width 91 height 22
click at [387, 221] on div "[MEDICAL_DATA] due to [MEDICAL_DATA], unspecified" at bounding box center [436, 227] width 106 height 23
checkbox input "true"
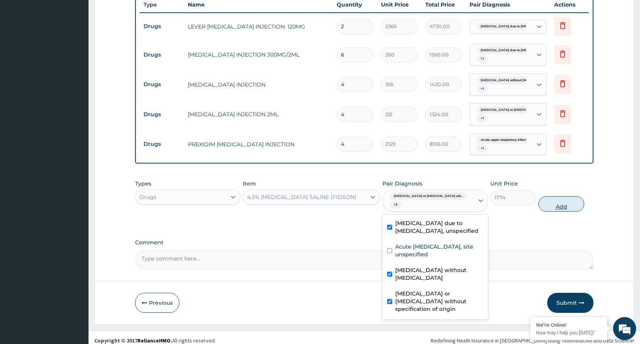
click at [562, 199] on button "Add" at bounding box center [562, 203] width 46 height 15
type input "0"
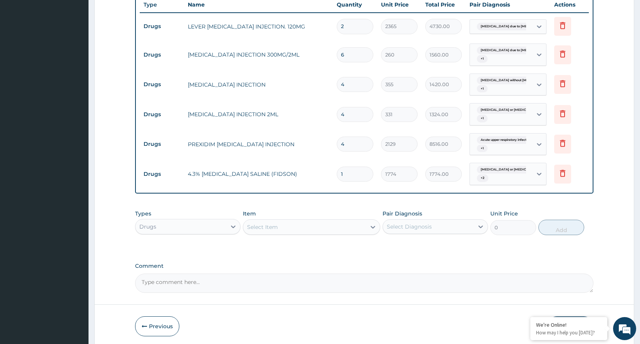
type input "0.00"
type input "3"
type input "5322.00"
type input "3"
click at [318, 225] on div "Select Item" at bounding box center [304, 227] width 123 height 12
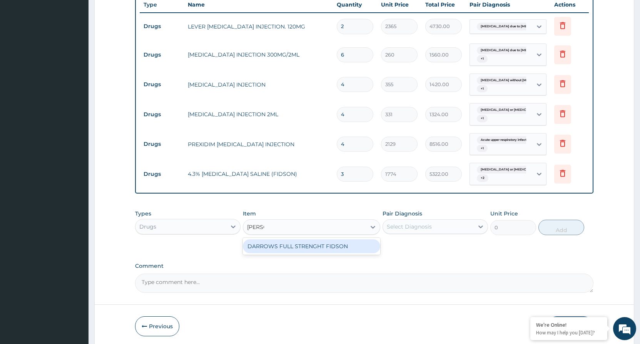
type input "DAR"
click at [327, 245] on div "DARROWS FULL STRENGHT FIDSON" at bounding box center [311, 247] width 137 height 14
type input "1774"
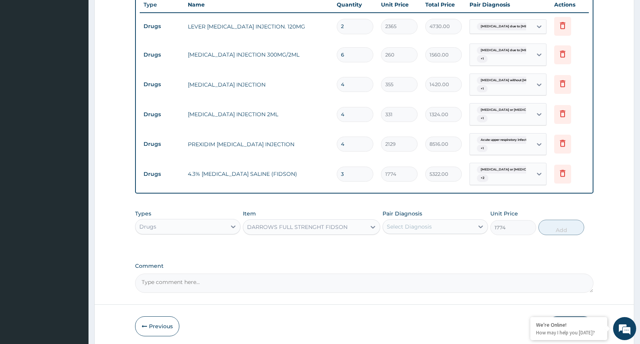
click at [357, 228] on div "DARROWS FULL STRENGHT FIDSON" at bounding box center [304, 227] width 123 height 12
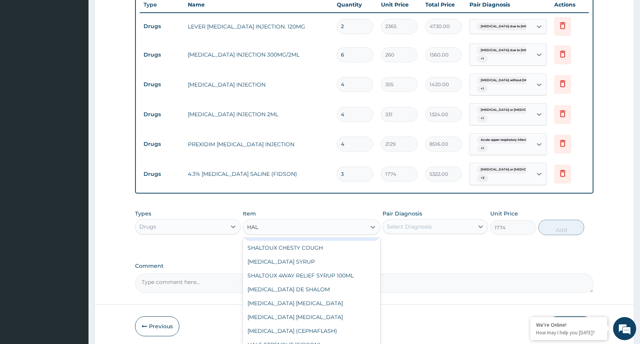
scroll to position [12, 0]
type input "HALF"
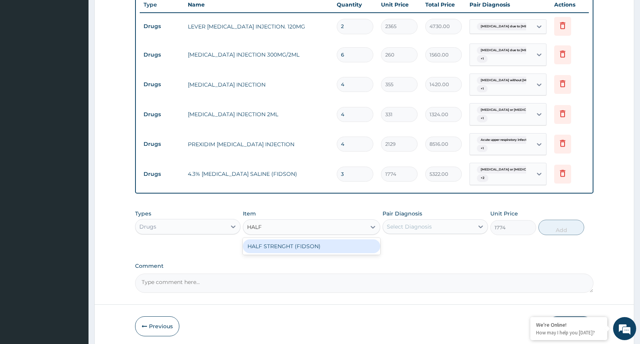
scroll to position [0, 0]
click at [353, 244] on div "HALF STRENGHT (FIDSON)" at bounding box center [311, 247] width 137 height 14
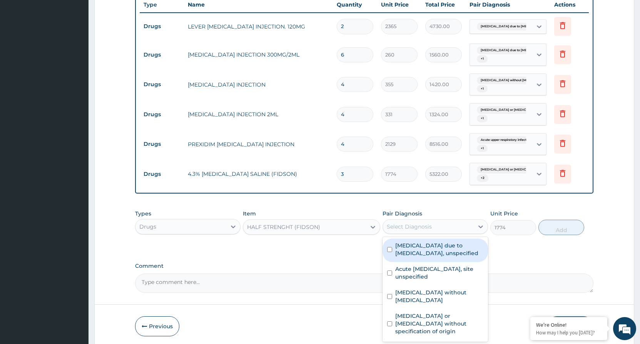
click at [453, 228] on div "Select Diagnosis" at bounding box center [428, 227] width 91 height 12
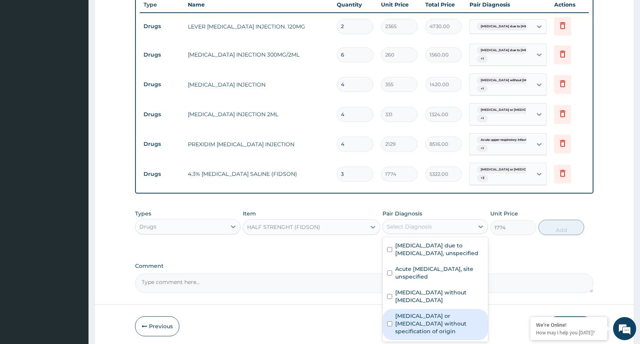
click at [391, 322] on input "checkbox" at bounding box center [389, 324] width 5 height 5
checkbox input "true"
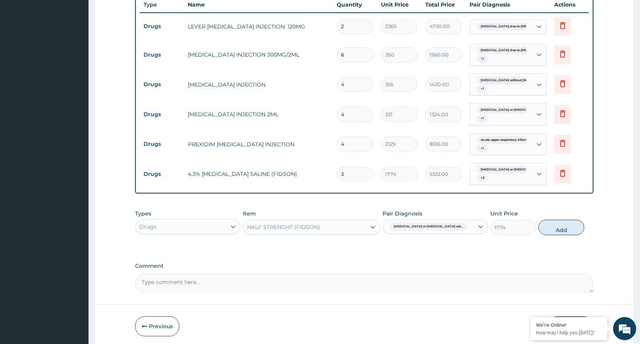
click at [468, 223] on div "[MEDICAL_DATA] or [MEDICAL_DATA] wit..." at bounding box center [428, 226] width 91 height 13
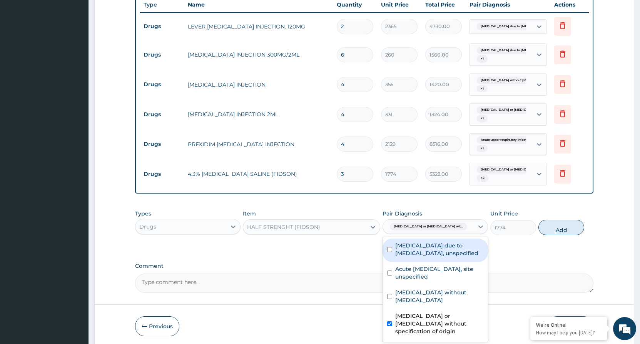
click at [468, 223] on div "[MEDICAL_DATA] or [MEDICAL_DATA] wit..." at bounding box center [428, 226] width 91 height 13
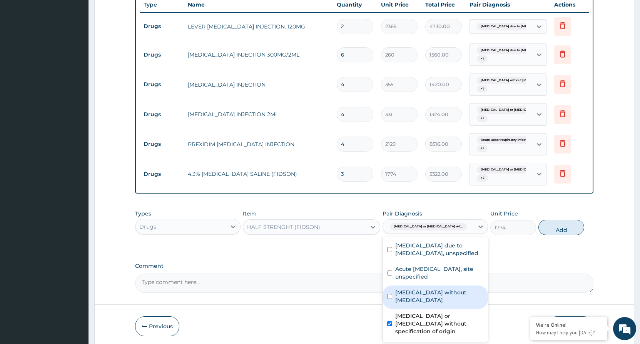
click at [392, 294] on input "checkbox" at bounding box center [389, 296] width 5 height 5
checkbox input "true"
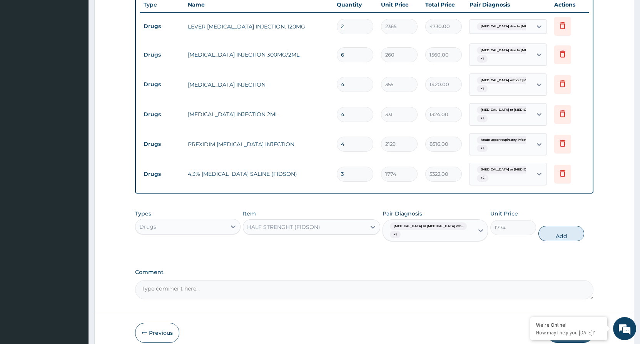
click at [467, 229] on div "[MEDICAL_DATA] or [MEDICAL_DATA] wit... + 1" at bounding box center [428, 231] width 91 height 22
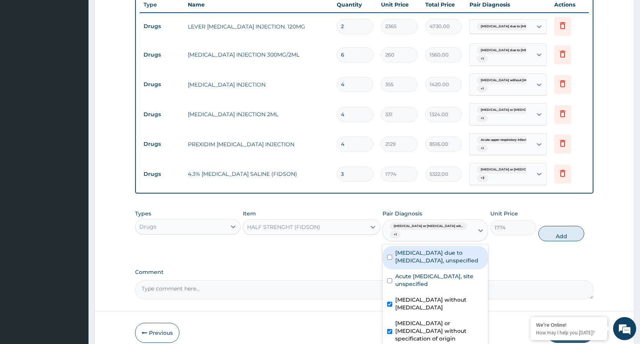
click at [467, 229] on div "[MEDICAL_DATA] or [MEDICAL_DATA] wit... + 1" at bounding box center [428, 231] width 91 height 22
click at [391, 255] on input "checkbox" at bounding box center [389, 257] width 5 height 5
checkbox input "true"
click at [571, 230] on button "Add" at bounding box center [562, 233] width 46 height 15
type input "0"
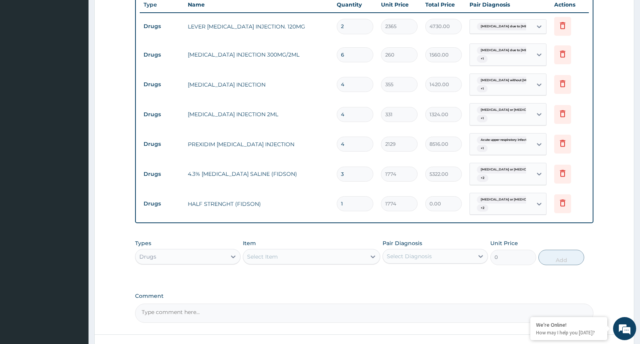
type input "0.00"
type input "3"
type input "5322.00"
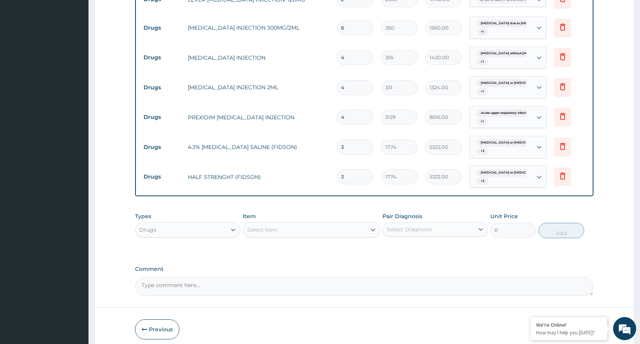
scroll to position [368, 0]
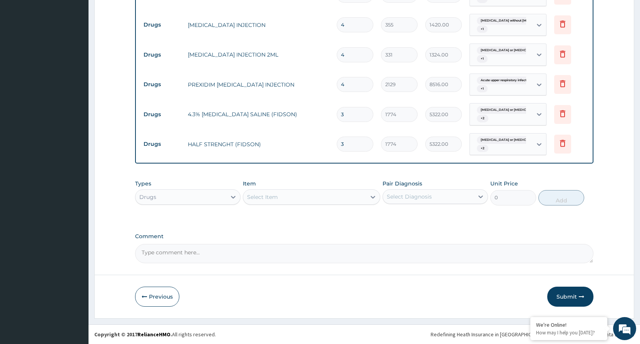
type input "3"
click at [309, 194] on div "Select Item" at bounding box center [304, 197] width 123 height 12
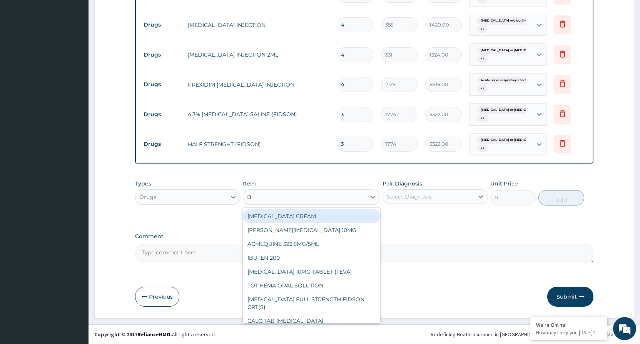
type input "B C"
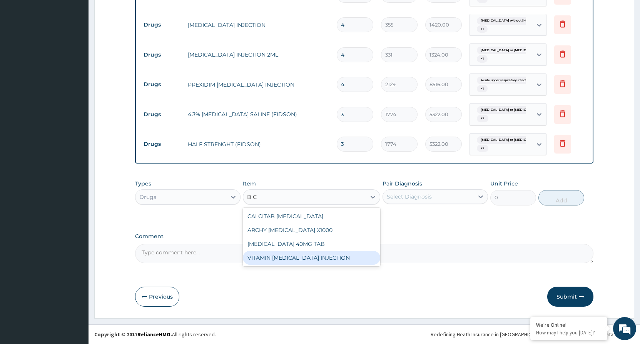
click at [280, 262] on div "VITAMIN [MEDICAL_DATA] INJECTION" at bounding box center [311, 258] width 137 height 14
type input "355"
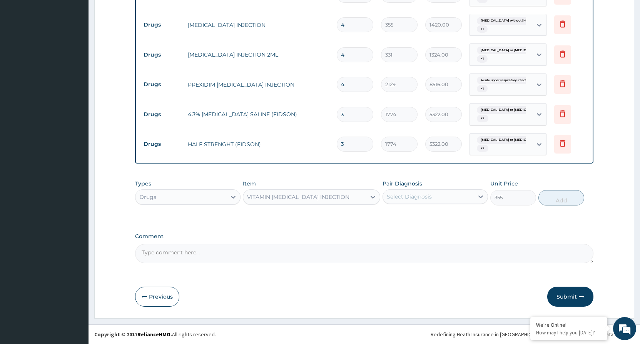
click at [417, 198] on div "Select Diagnosis" at bounding box center [409, 197] width 45 height 8
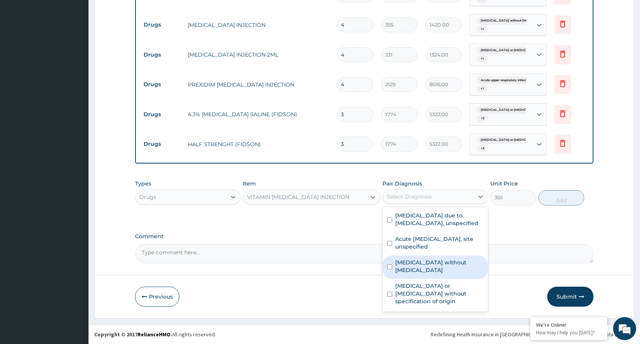
click at [389, 265] on input "checkbox" at bounding box center [389, 267] width 5 height 5
checkbox input "true"
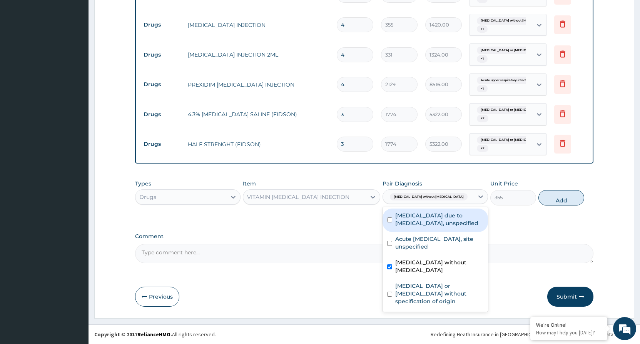
click at [391, 222] on input "checkbox" at bounding box center [389, 220] width 5 height 5
checkbox input "true"
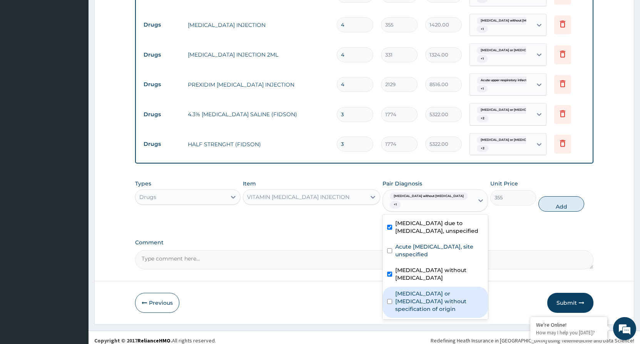
click at [390, 299] on input "checkbox" at bounding box center [389, 301] width 5 height 5
checkbox input "true"
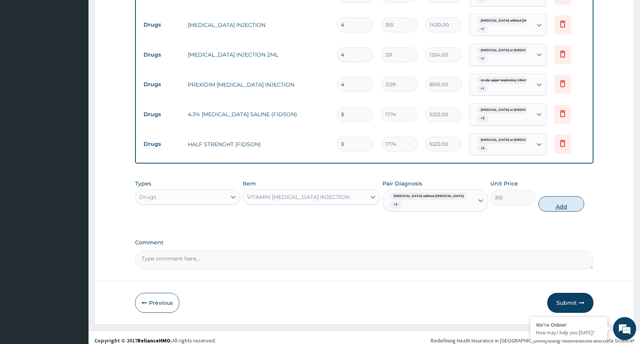
click at [550, 198] on button "Add" at bounding box center [562, 203] width 46 height 15
type input "0"
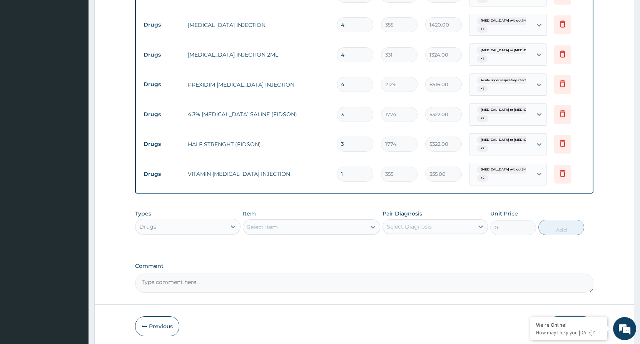
type input "0.00"
type input "4"
type input "1420.00"
type input "4"
click at [327, 231] on div "Select Item" at bounding box center [304, 227] width 123 height 12
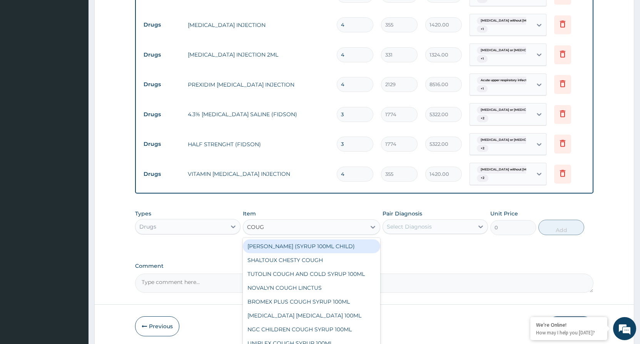
type input "COUGH"
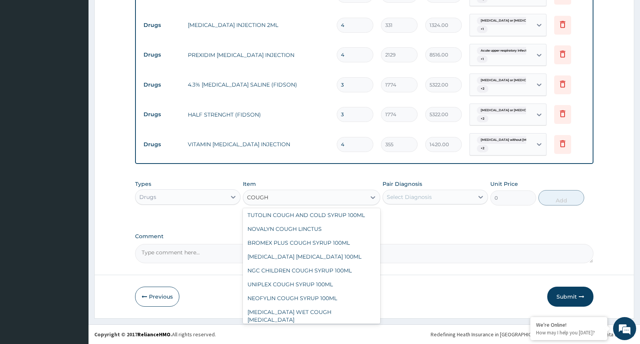
scroll to position [0, 0]
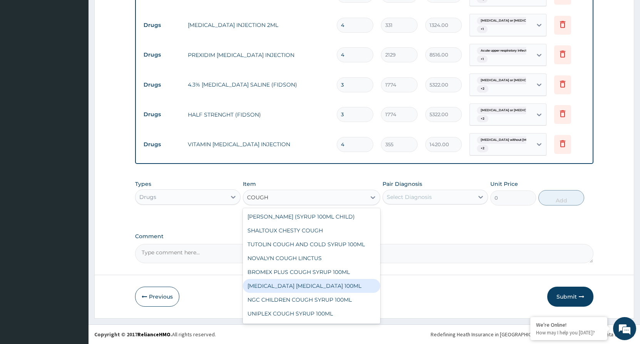
click at [307, 281] on div "[MEDICAL_DATA] [MEDICAL_DATA] 100ML" at bounding box center [311, 286] width 137 height 14
type input "1774"
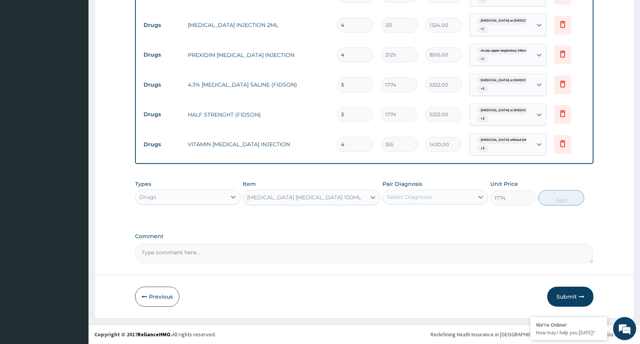
click at [360, 199] on div "[MEDICAL_DATA] [MEDICAL_DATA] 100ML" at bounding box center [304, 197] width 123 height 12
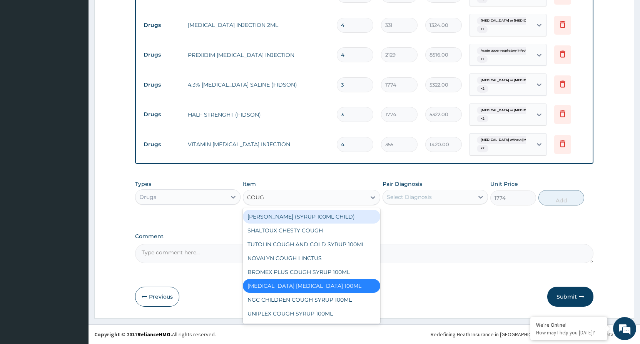
type input "COUGH"
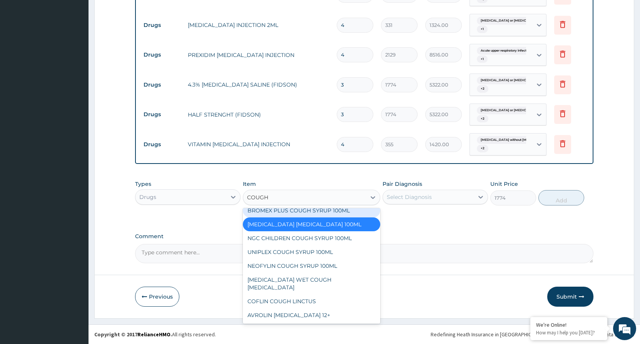
scroll to position [68, 0]
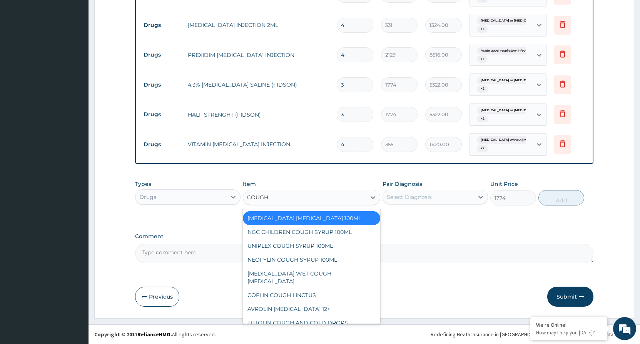
click at [320, 219] on div "[MEDICAL_DATA] [MEDICAL_DATA] 100ML" at bounding box center [311, 218] width 137 height 14
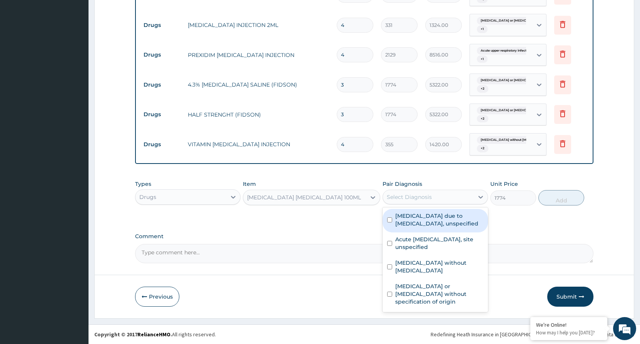
click at [418, 198] on div "Select Diagnosis" at bounding box center [409, 197] width 45 height 8
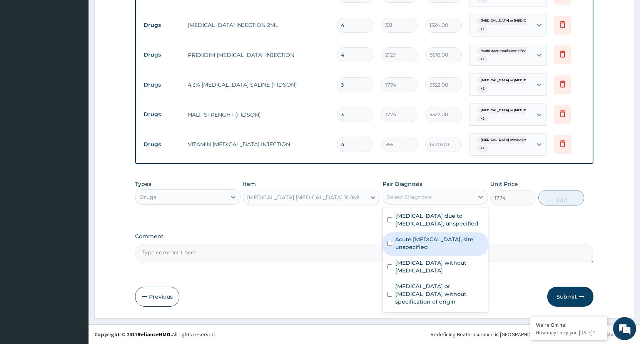
click at [389, 244] on input "checkbox" at bounding box center [389, 243] width 5 height 5
checkbox input "true"
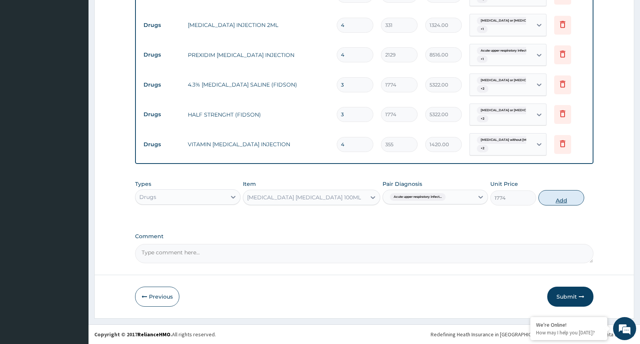
click at [557, 201] on button "Add" at bounding box center [562, 197] width 46 height 15
type input "0"
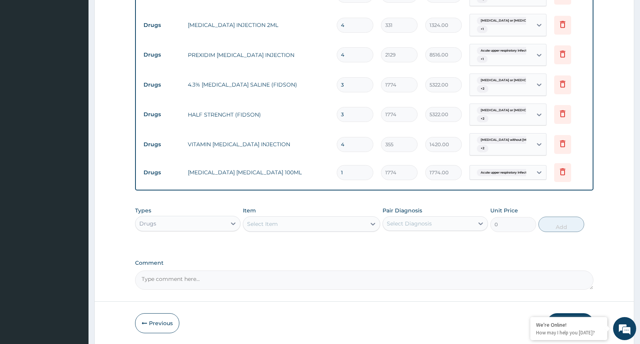
click at [304, 219] on div "Select Item" at bounding box center [304, 224] width 123 height 12
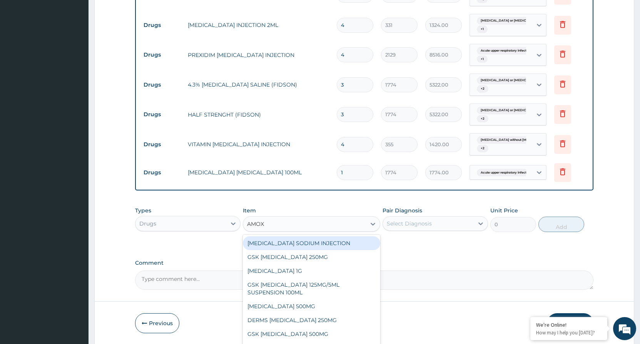
type input "AMOXI"
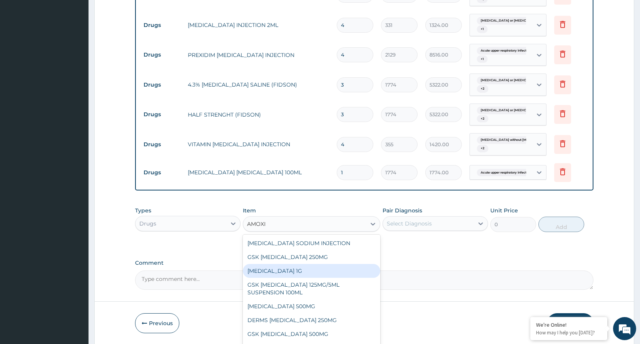
scroll to position [14, 0]
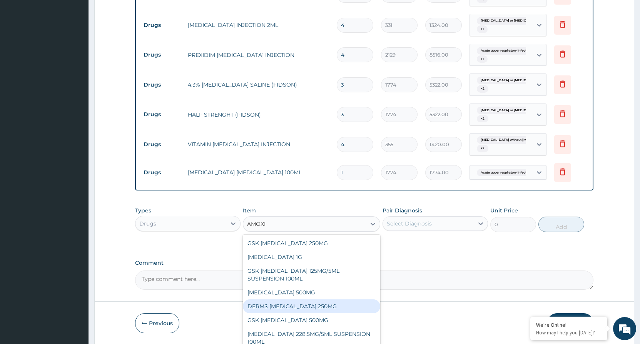
click at [316, 302] on div "DERMS [MEDICAL_DATA] 250MG" at bounding box center [311, 307] width 137 height 14
type input "59"
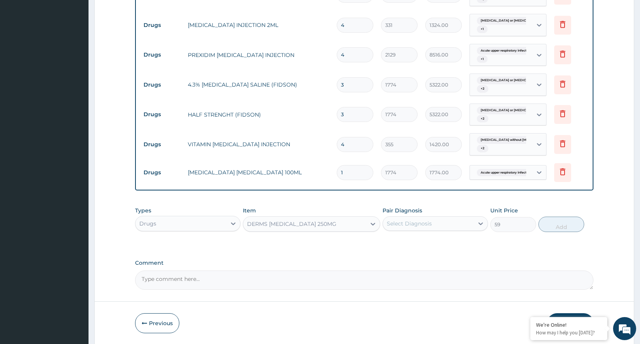
click at [471, 224] on div "Select Diagnosis" at bounding box center [428, 224] width 91 height 12
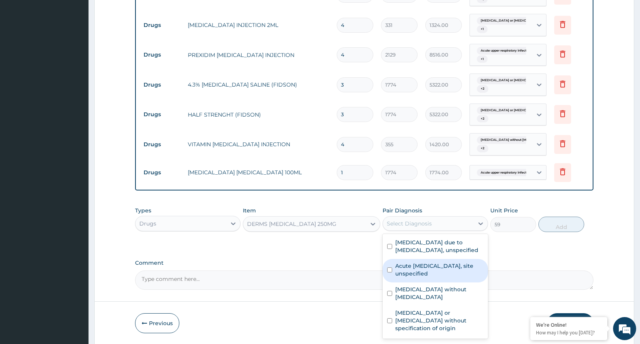
click at [389, 268] on input "checkbox" at bounding box center [389, 270] width 5 height 5
checkbox input "true"
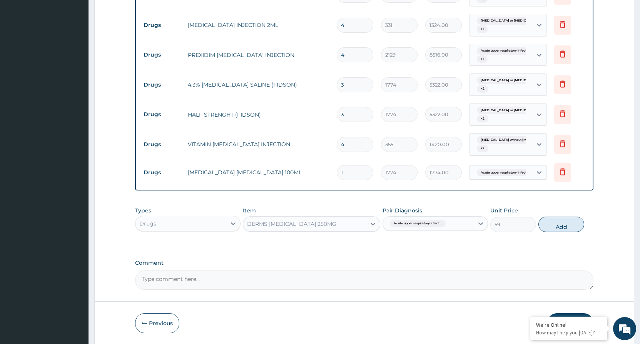
click at [456, 225] on div "Acute upper respiratory infect..." at bounding box center [428, 223] width 91 height 13
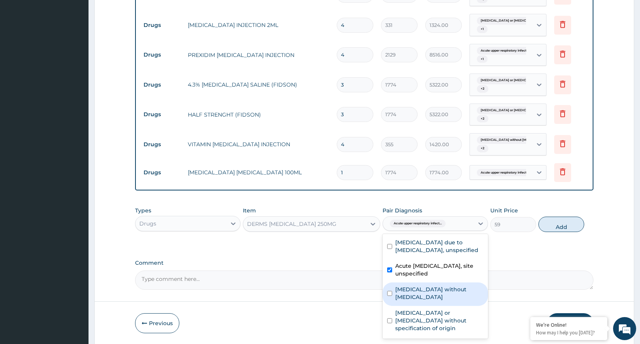
click at [392, 291] on input "checkbox" at bounding box center [389, 293] width 5 height 5
checkbox input "true"
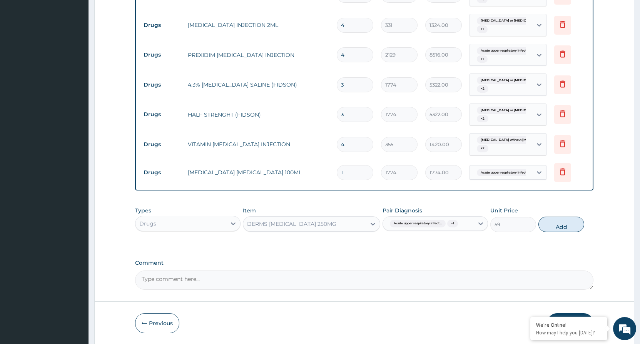
click at [471, 221] on div "Acute upper respiratory infect... + 1" at bounding box center [428, 223] width 91 height 13
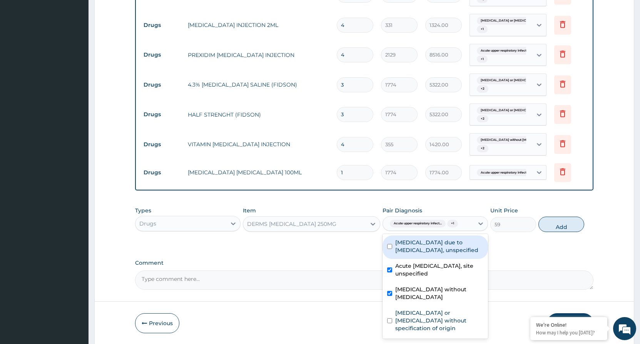
click at [471, 221] on div "Acute upper respiratory infect... + 1" at bounding box center [428, 223] width 91 height 13
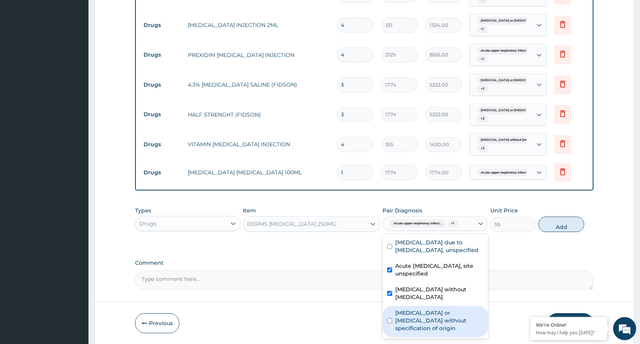
click at [392, 318] on input "checkbox" at bounding box center [389, 320] width 5 height 5
checkbox input "true"
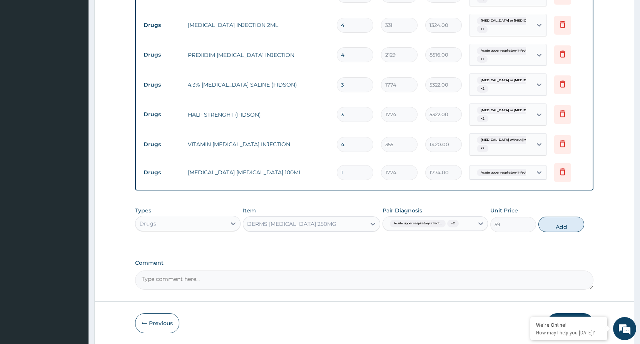
click at [558, 224] on button "Add" at bounding box center [562, 224] width 46 height 15
type input "0"
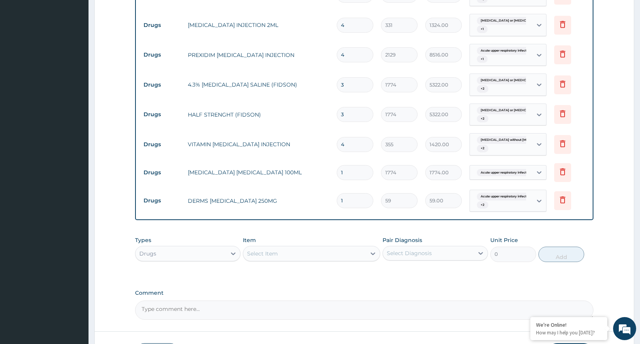
type input "0.00"
type input "2"
type input "118.00"
type input "21"
type input "1239.00"
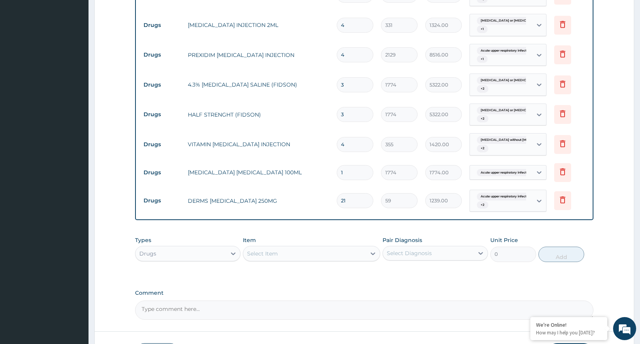
type input "21"
click at [285, 250] on div "Select Item" at bounding box center [304, 254] width 123 height 12
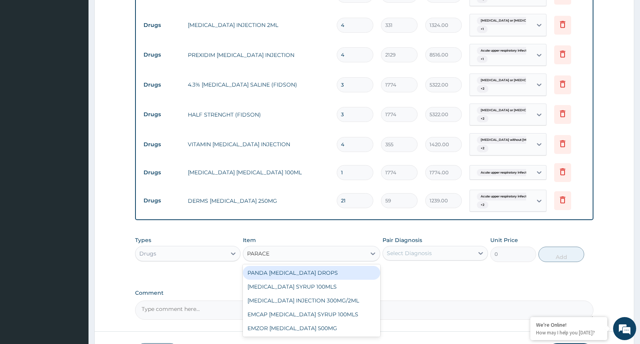
type input "PARACET"
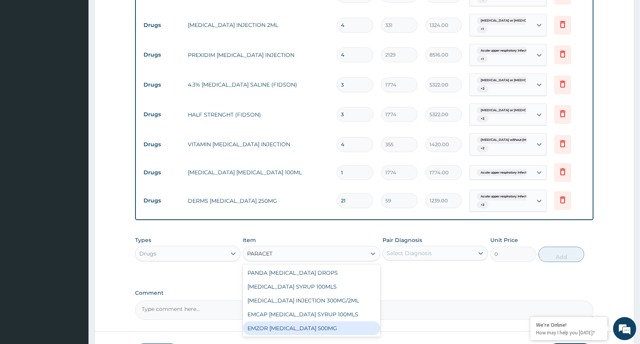
click at [324, 331] on div "EMZOR [MEDICAL_DATA] 500MG" at bounding box center [311, 329] width 137 height 14
type input "24"
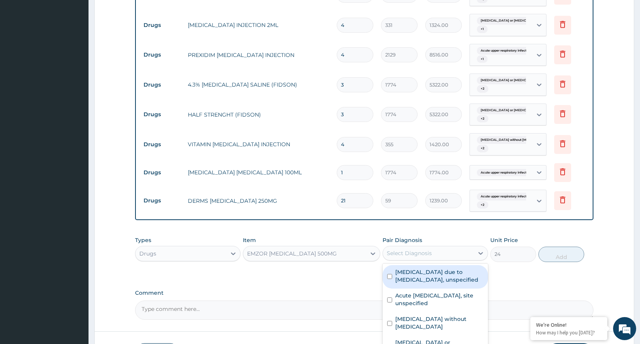
click at [413, 251] on div "Select Diagnosis" at bounding box center [409, 254] width 45 height 8
click at [392, 277] on input "checkbox" at bounding box center [389, 276] width 5 height 5
checkbox input "true"
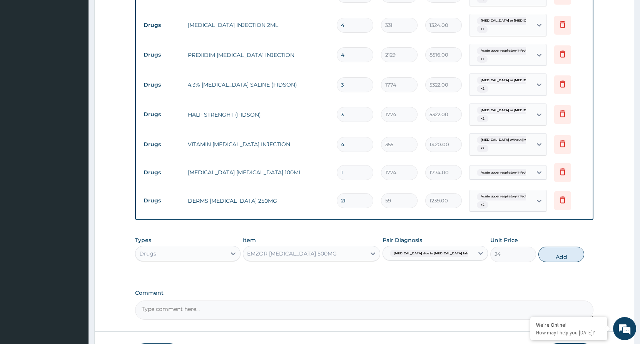
click at [449, 254] on span "[MEDICAL_DATA] due to [MEDICAL_DATA] falc..." at bounding box center [432, 254] width 85 height 8
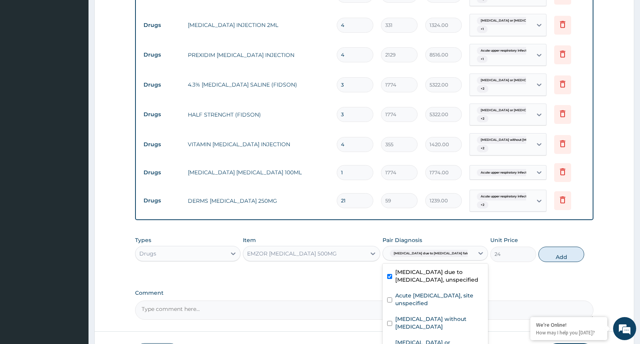
click at [449, 254] on span "[MEDICAL_DATA] due to [MEDICAL_DATA] falc..." at bounding box center [432, 254] width 85 height 8
click at [387, 317] on div "[MEDICAL_DATA] without [MEDICAL_DATA]" at bounding box center [436, 323] width 106 height 23
checkbox input "true"
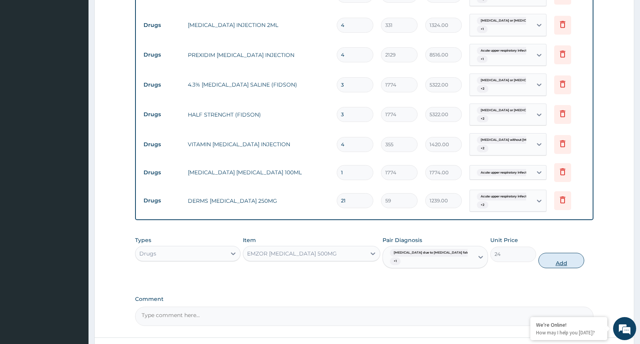
click at [559, 255] on button "Add" at bounding box center [562, 260] width 46 height 15
type input "0"
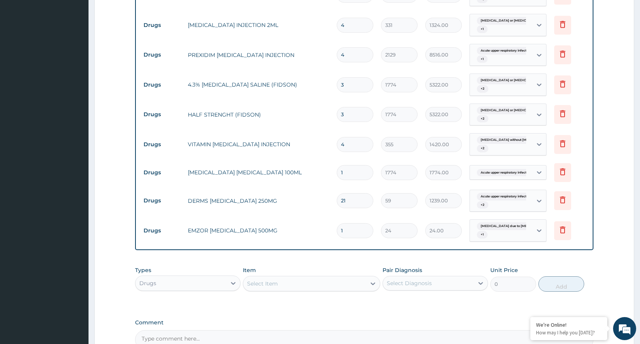
type input "0.00"
type input "3"
type input "72.00"
type input "0.00"
type input "6"
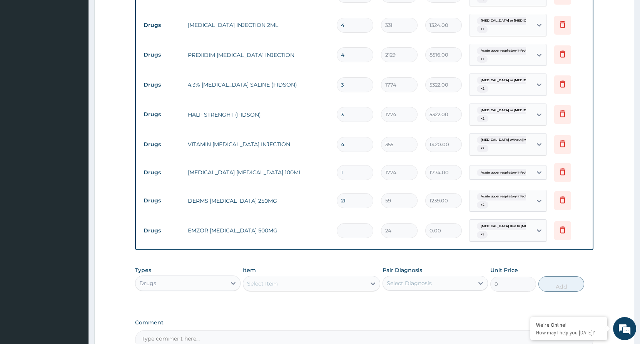
type input "144.00"
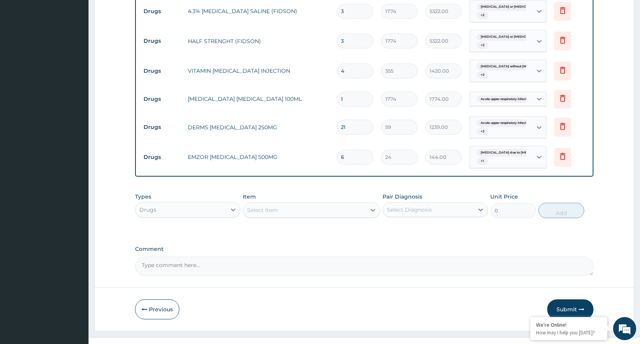
scroll to position [484, 0]
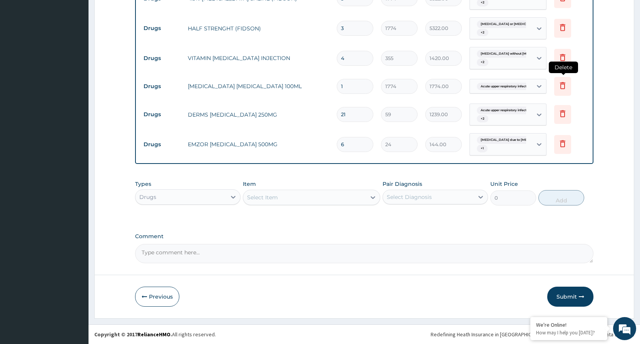
type input "6"
click at [560, 86] on icon at bounding box center [562, 85] width 9 height 9
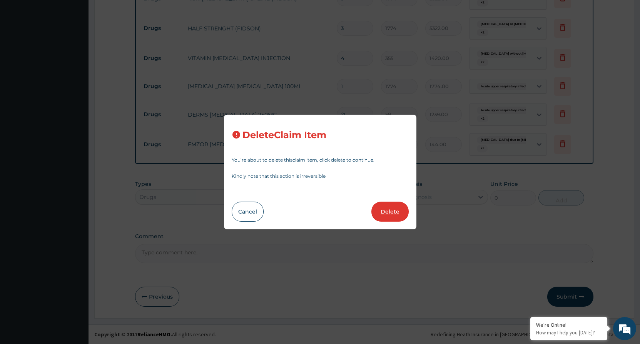
click at [387, 209] on button "Delete" at bounding box center [390, 212] width 37 height 20
type input "21"
type input "59"
type input "1239.00"
type input "6"
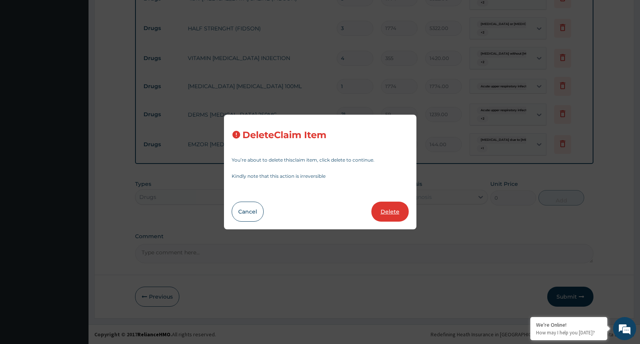
type input "24"
type input "144.00"
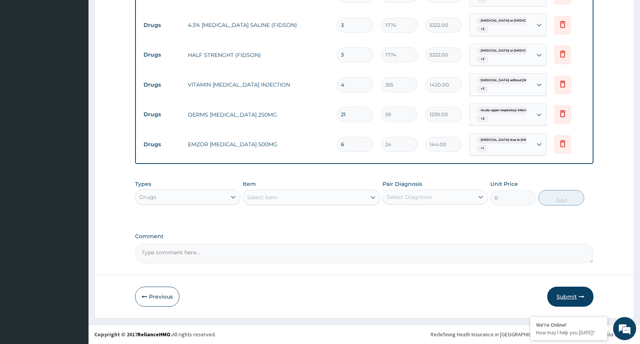
click at [563, 297] on button "Submit" at bounding box center [571, 297] width 46 height 20
